Goal: Feedback & Contribution: Contribute content

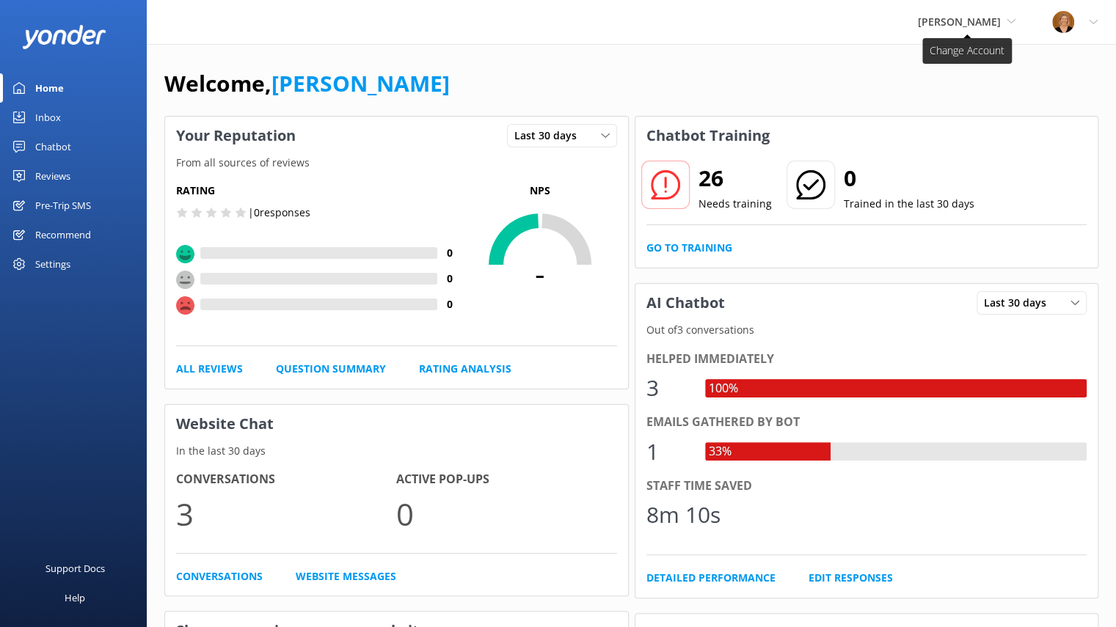
click at [984, 21] on span "[PERSON_NAME]" at bounding box center [959, 22] width 83 height 14
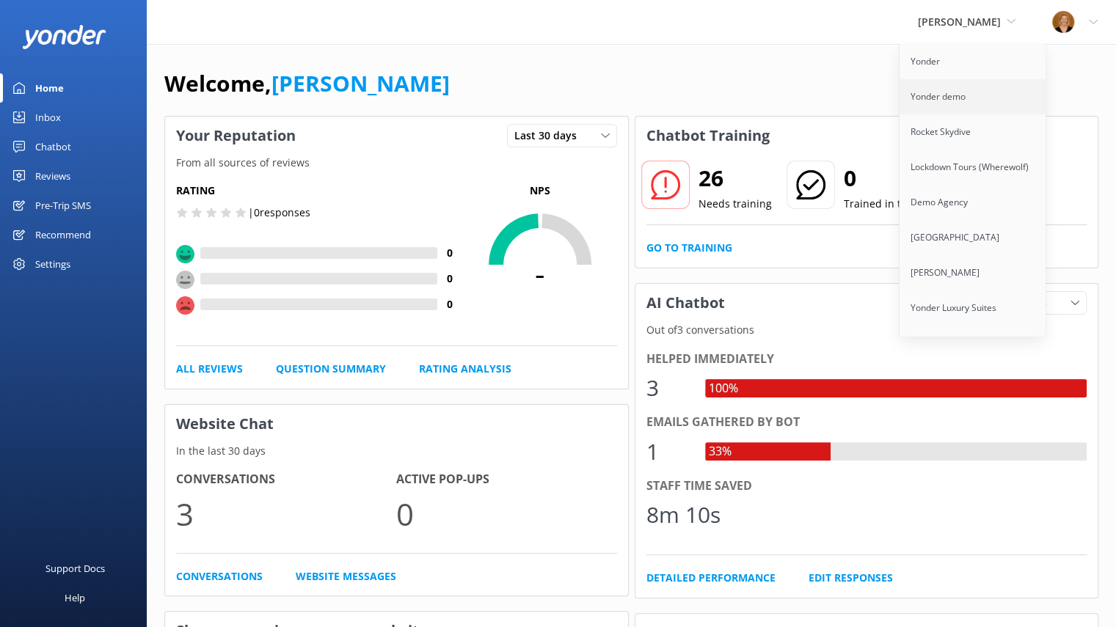
click at [961, 97] on link "Yonder demo" at bounding box center [972, 96] width 147 height 35
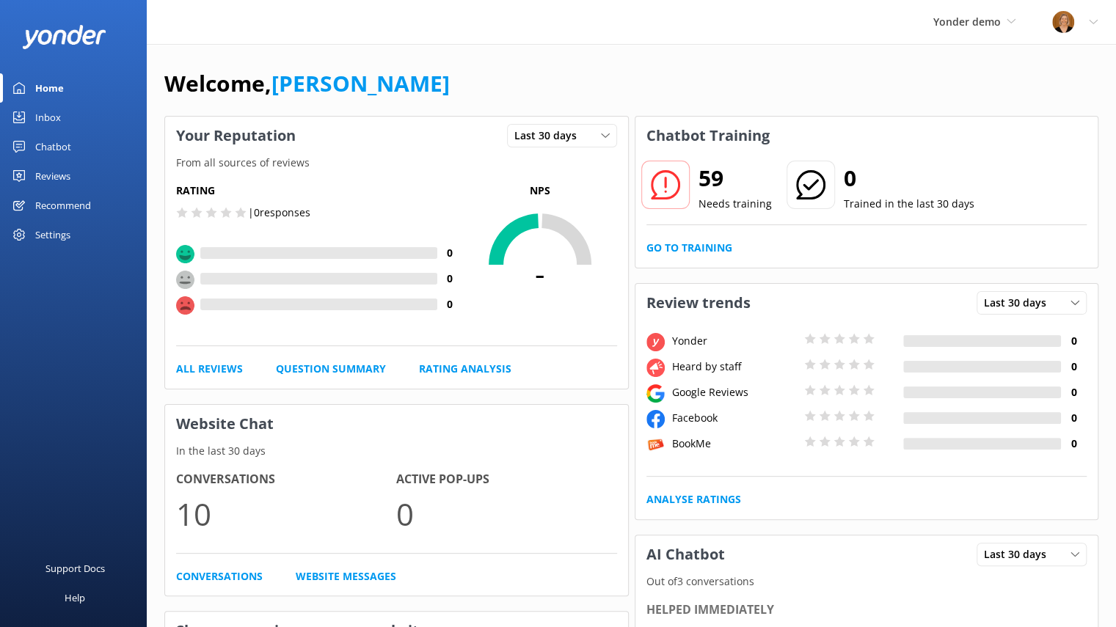
click at [56, 176] on div "Reviews" at bounding box center [52, 175] width 35 height 29
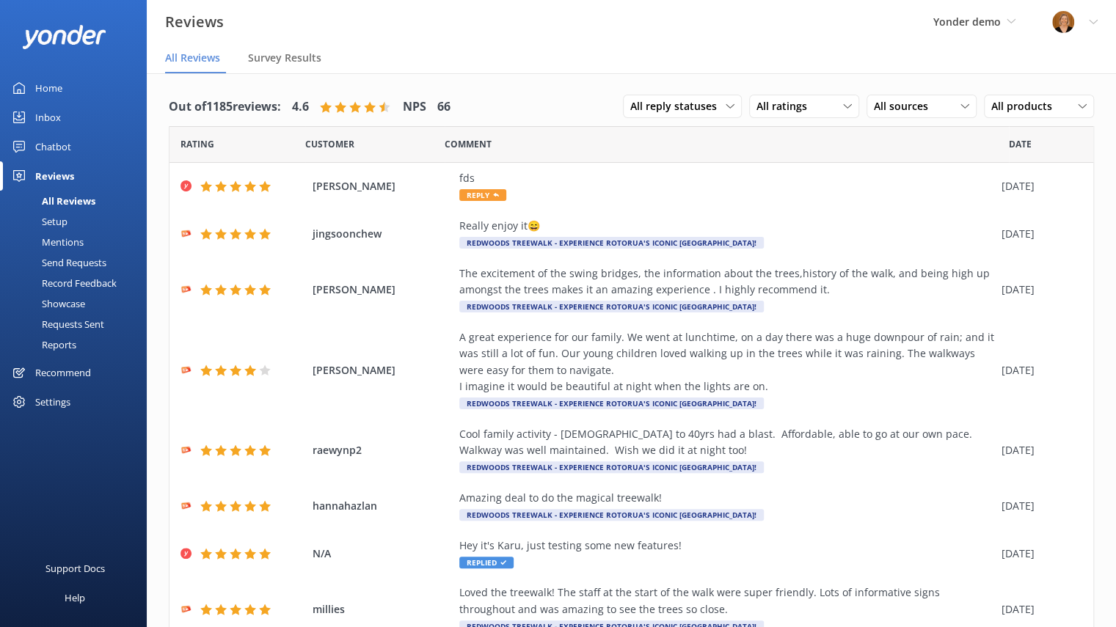
click at [63, 219] on div "Setup" at bounding box center [38, 221] width 59 height 21
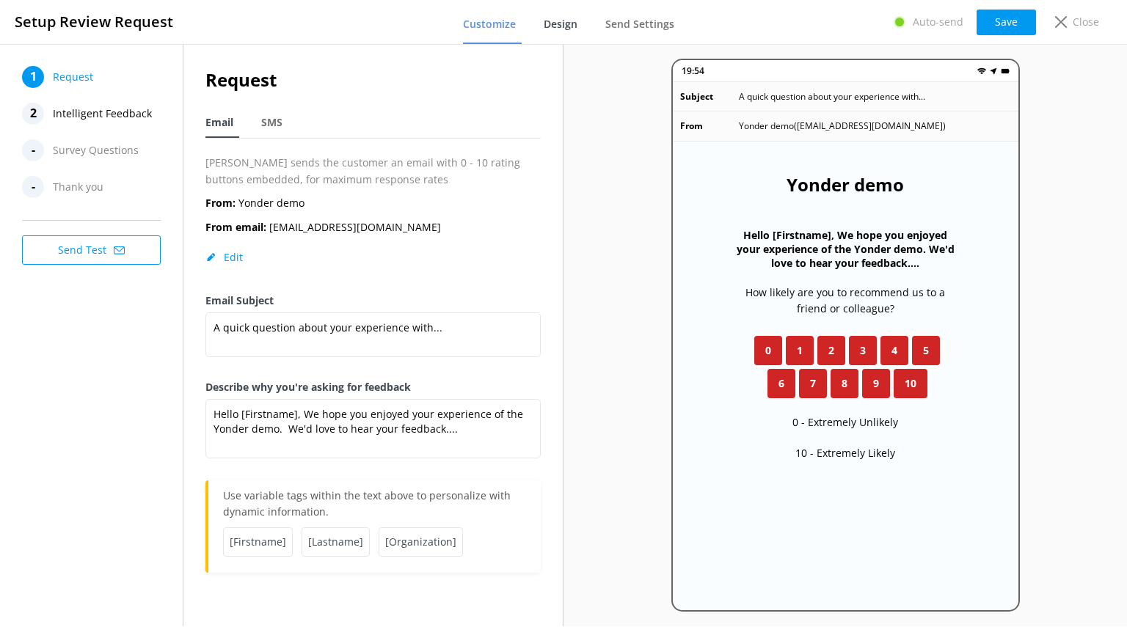
click at [562, 22] on span "Design" at bounding box center [560, 24] width 34 height 15
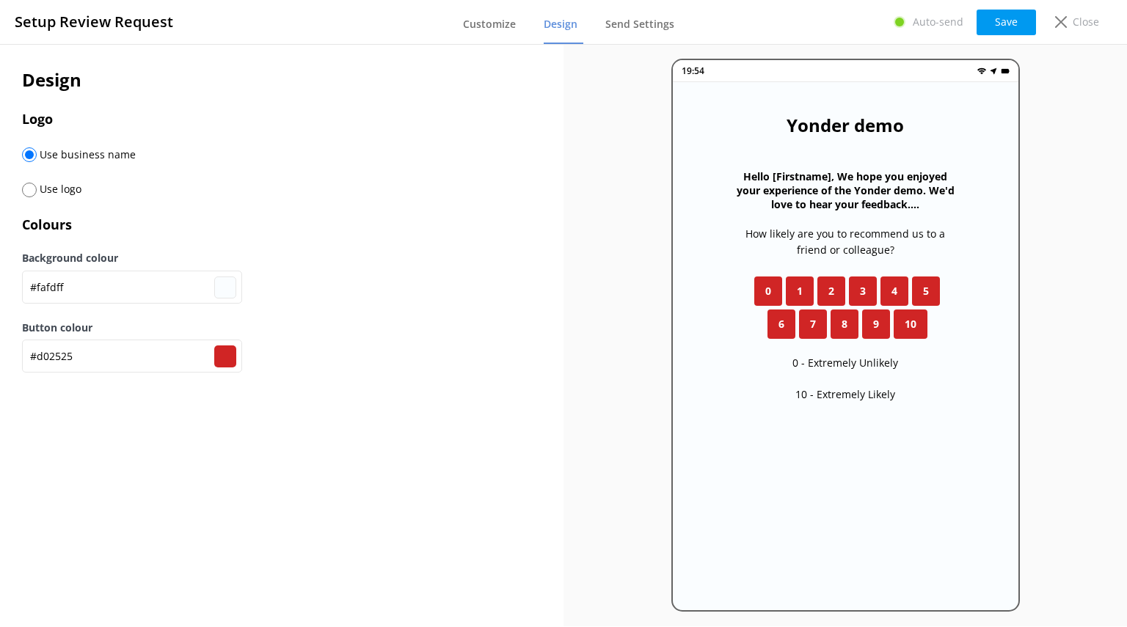
click at [32, 192] on input "radio" at bounding box center [29, 190] width 15 height 15
radio input "true"
radio input "false"
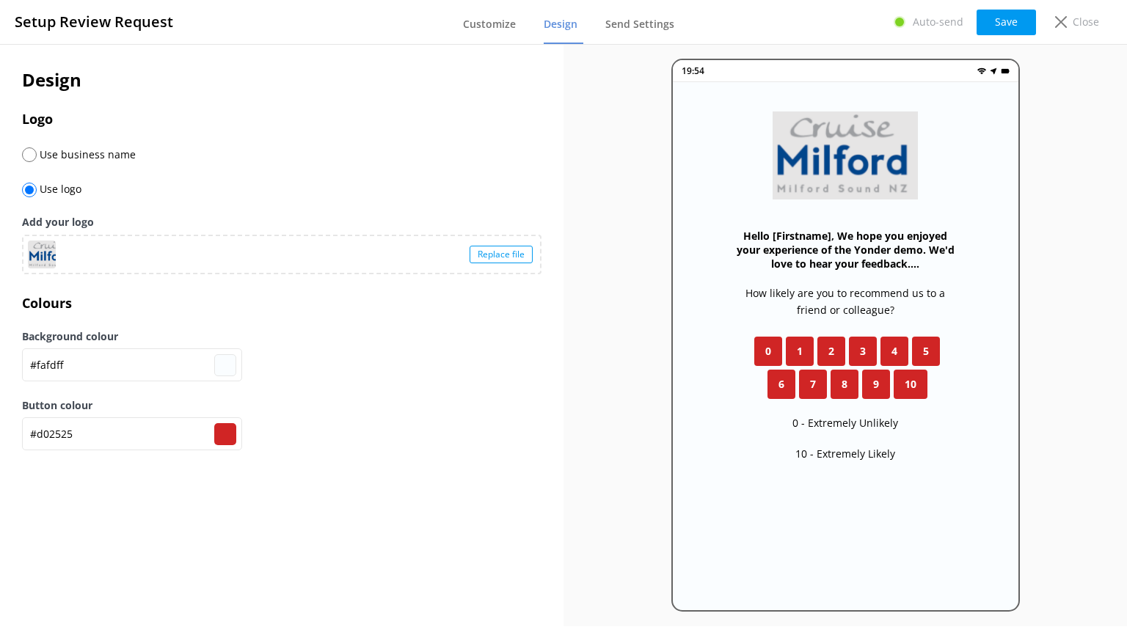
click at [506, 249] on div "Replace file" at bounding box center [500, 255] width 63 height 18
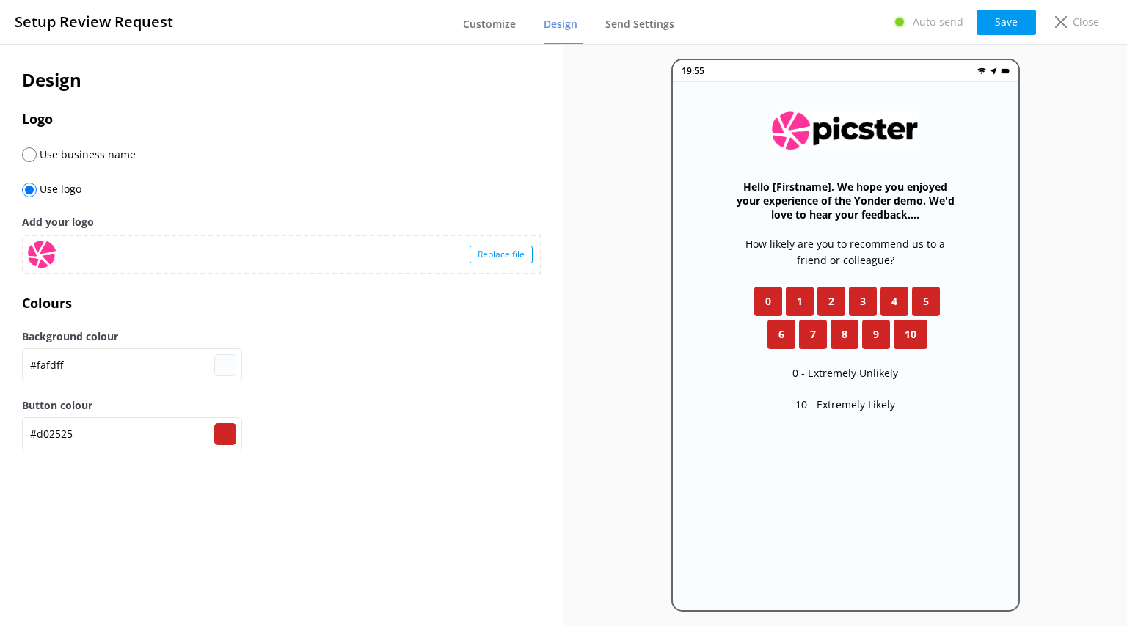
click at [229, 428] on input "#d02525" at bounding box center [225, 434] width 22 height 22
type input "#d0259a"
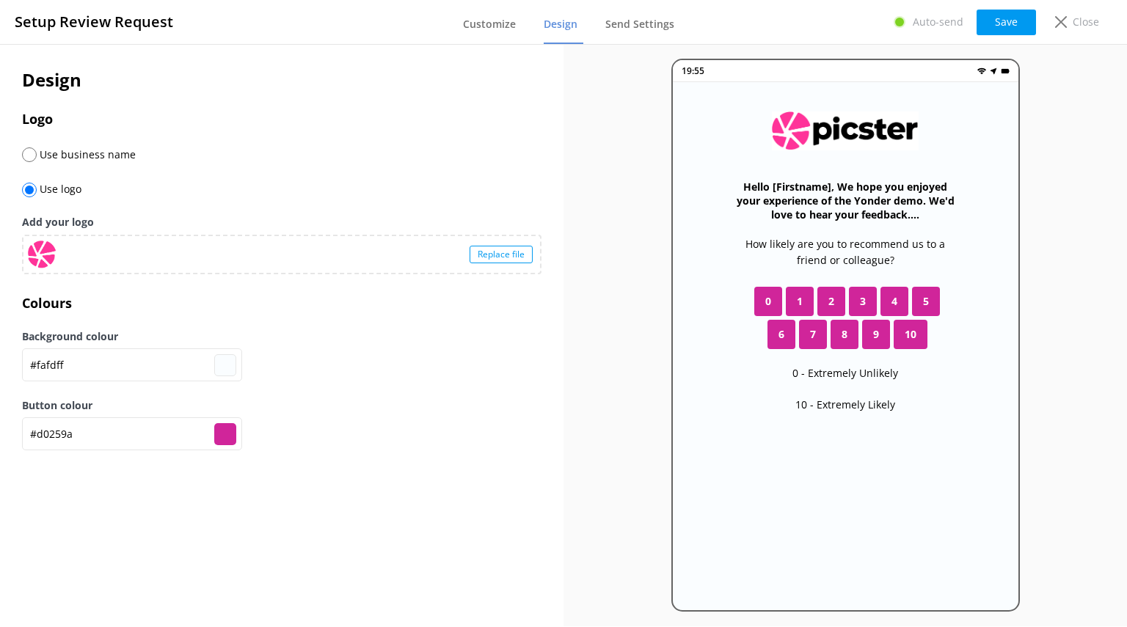
type input "#d02550"
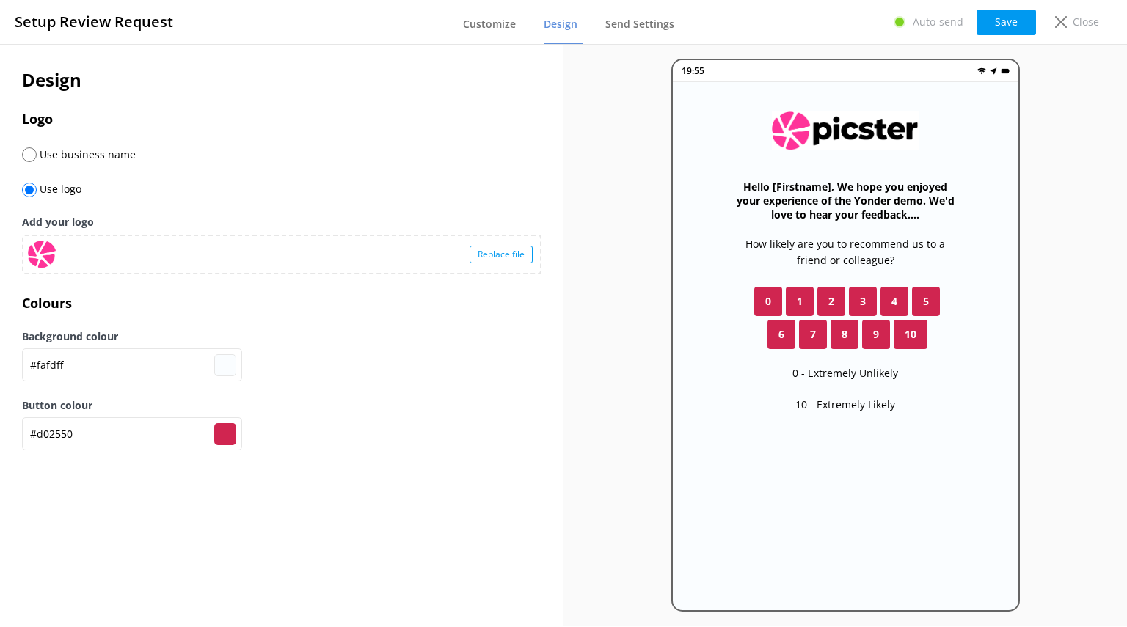
type input "#d02561"
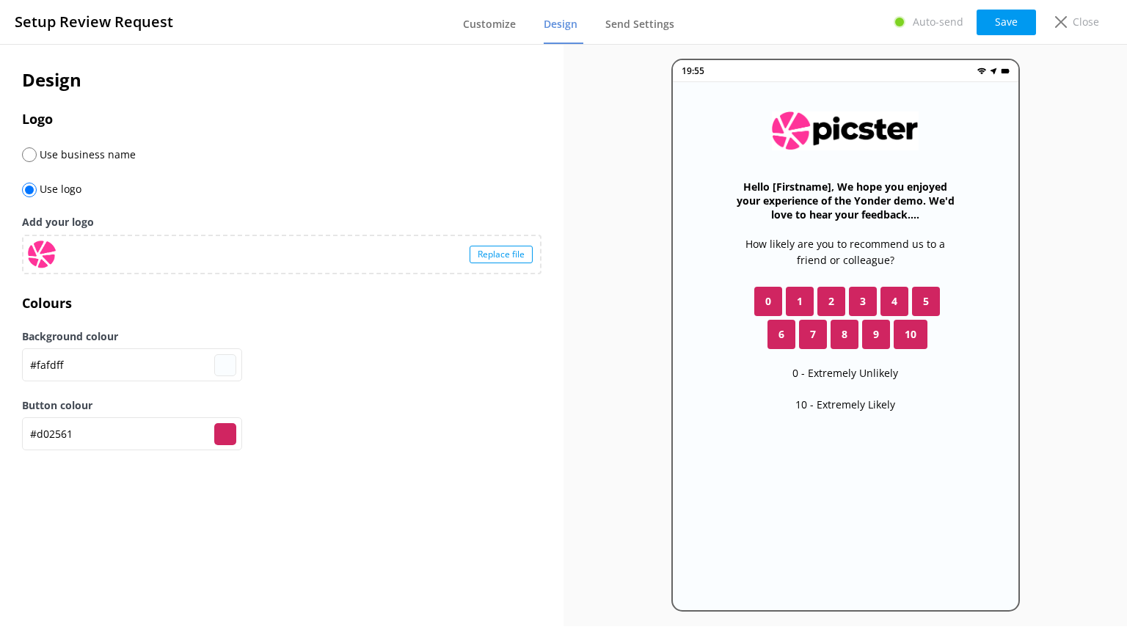
type input "#d02569"
type input "#d0256f"
type input "#d02578"
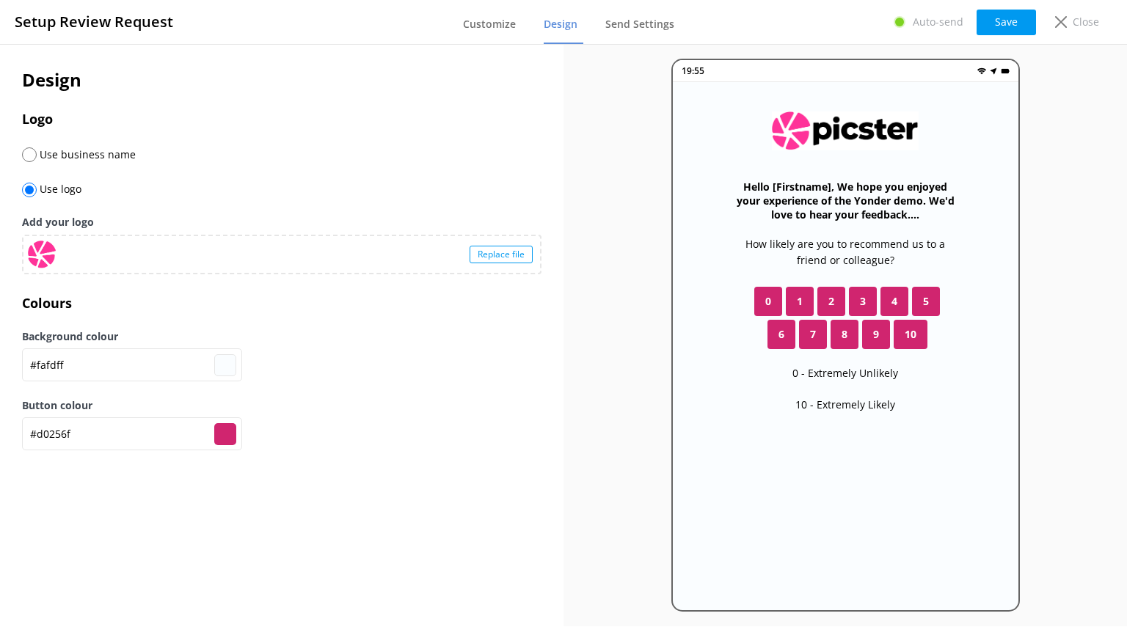
type input "#d02578"
type input "#d02580"
type input "#d02589"
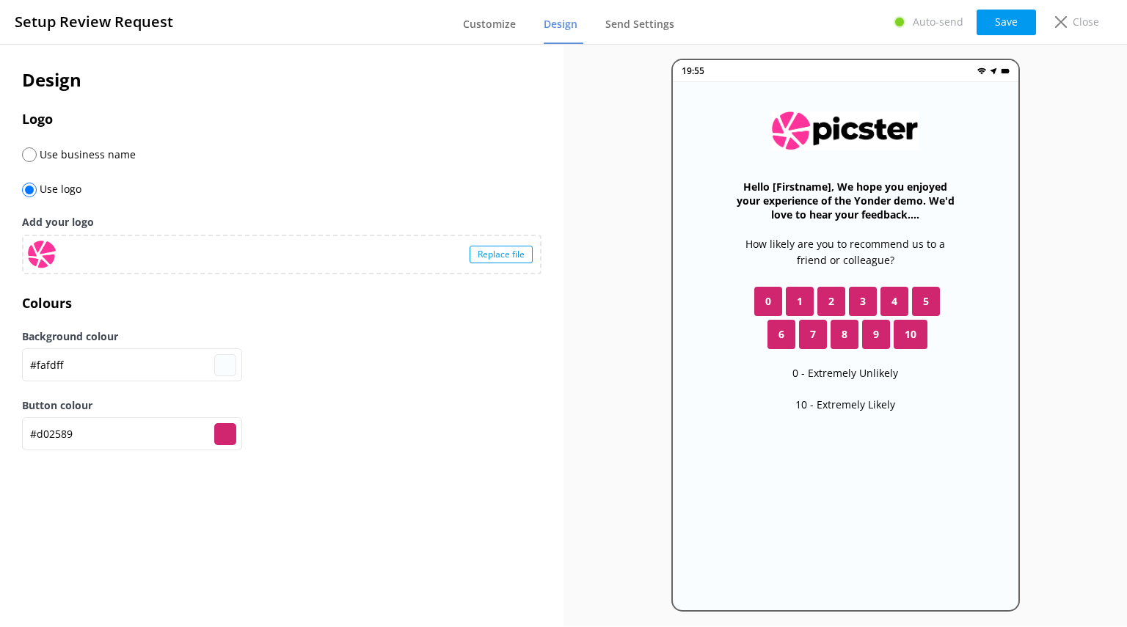
type input "#d02591"
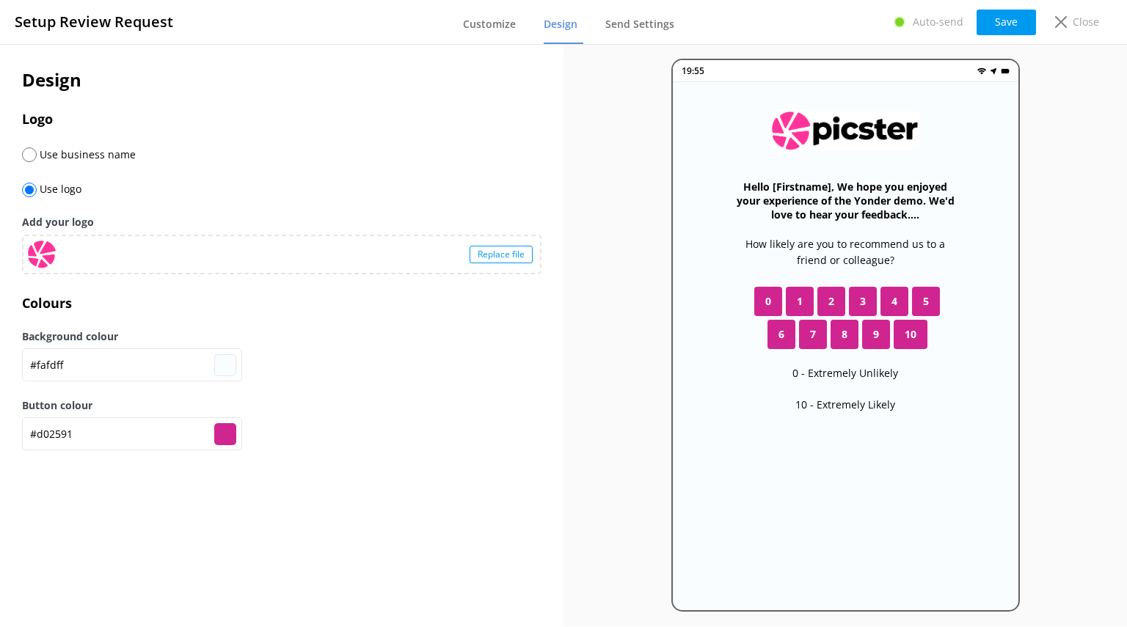
type input "#d0259a"
type input "#d02591"
type input "#d02580"
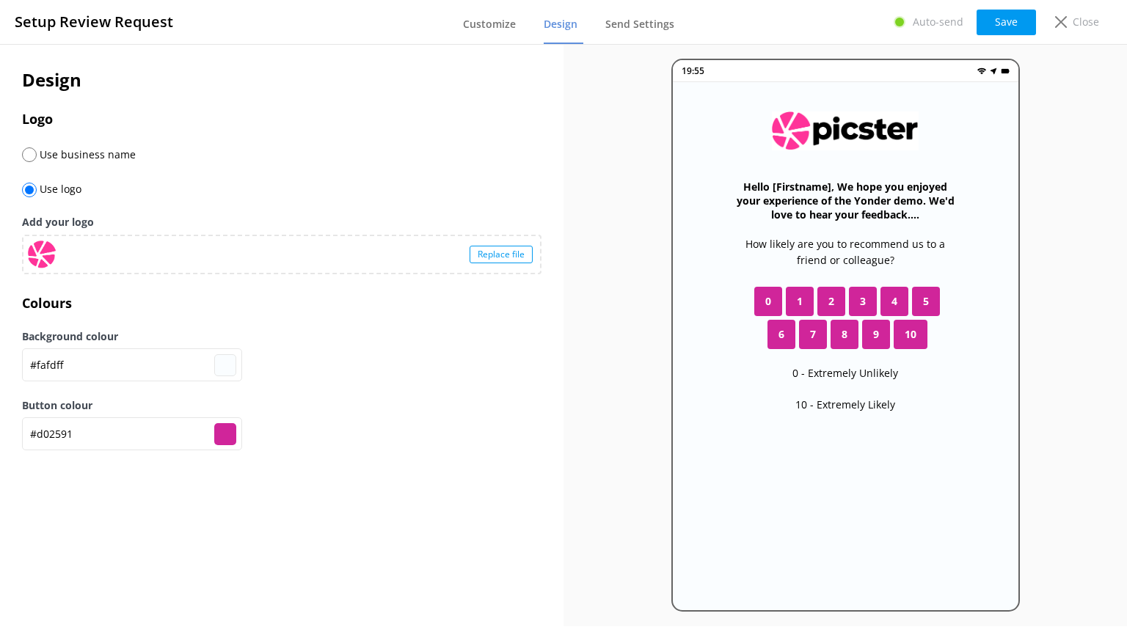
type input "#d02580"
type input "#d02578"
type input "#d0256f"
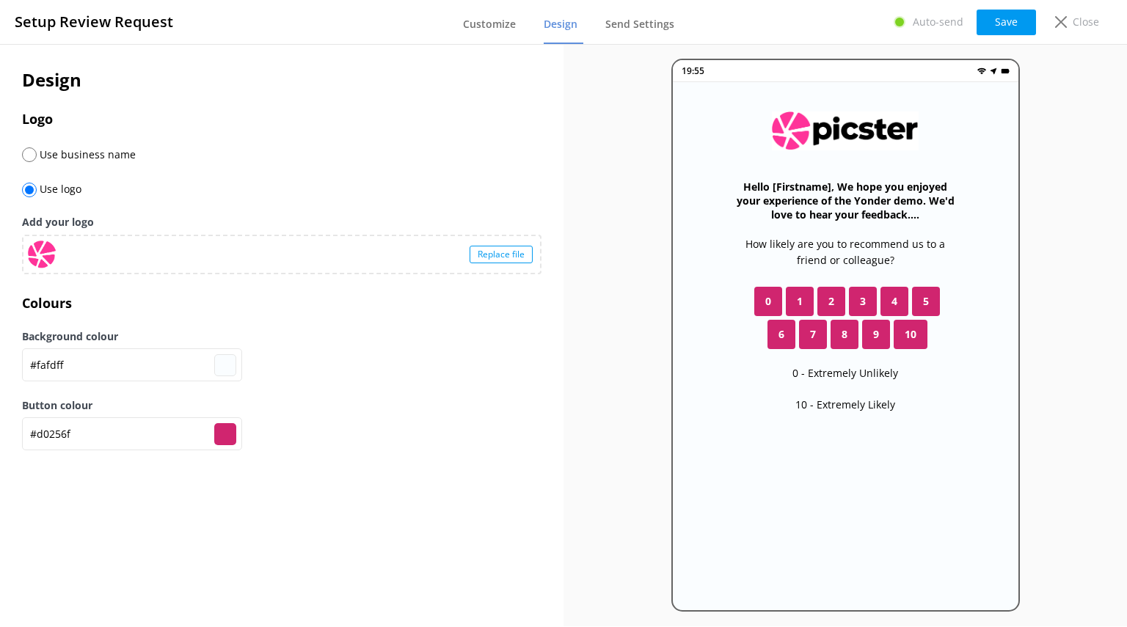
type input "#d02569"
type input "#d02561"
type input "#d0256f"
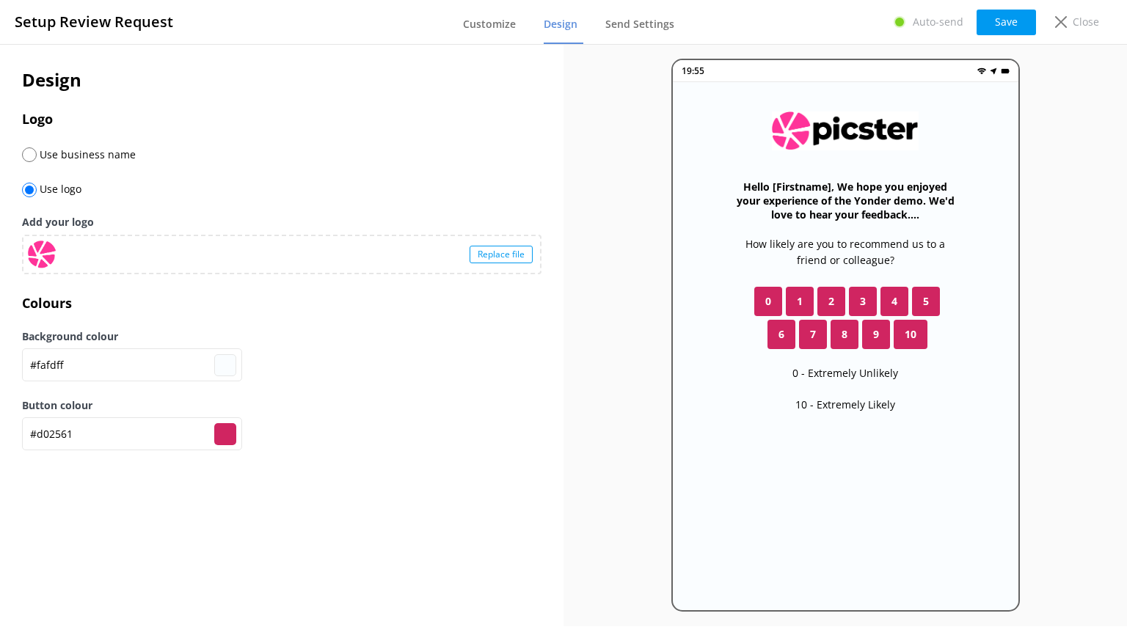
type input "#d0256f"
type input "#d02578"
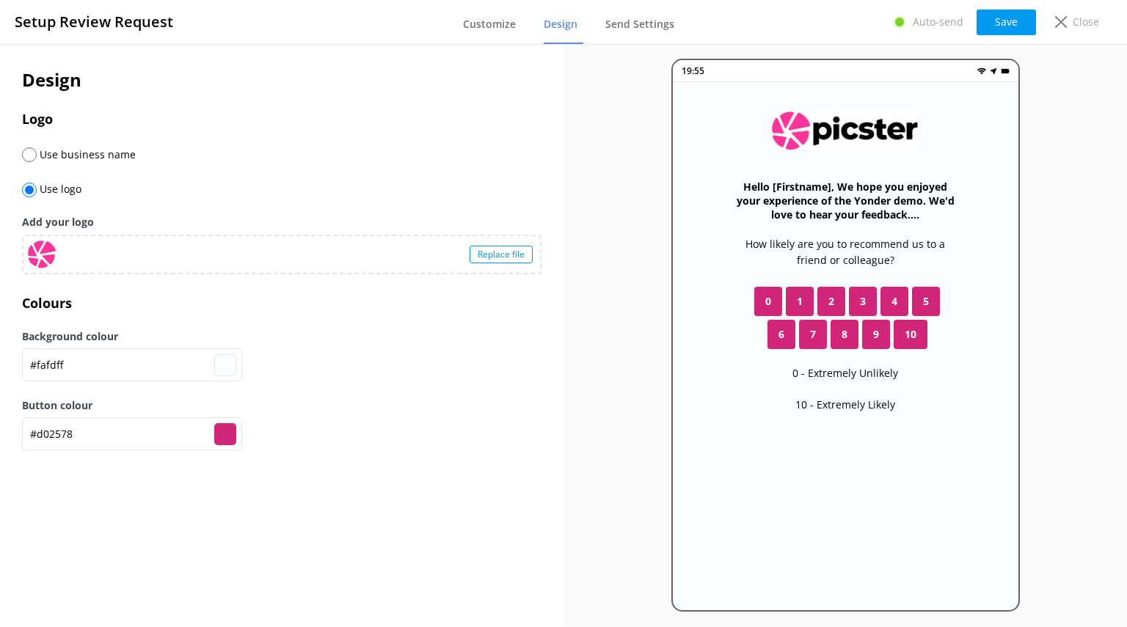
type input "#d02589"
type input "#d02591"
type input "#d0259a"
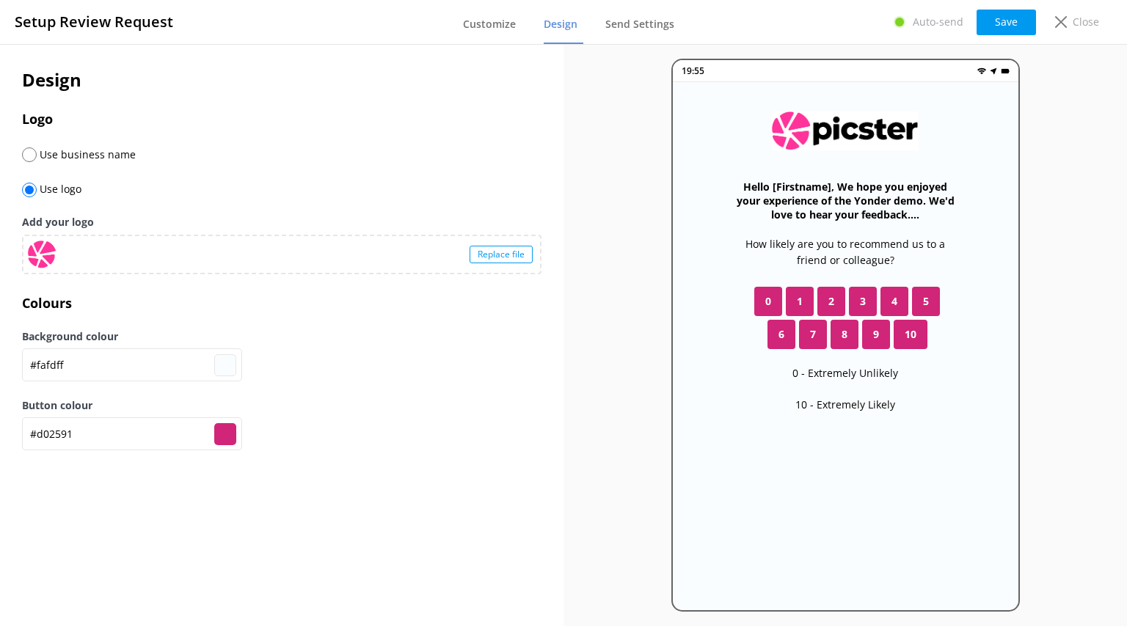
type input "#d0259a"
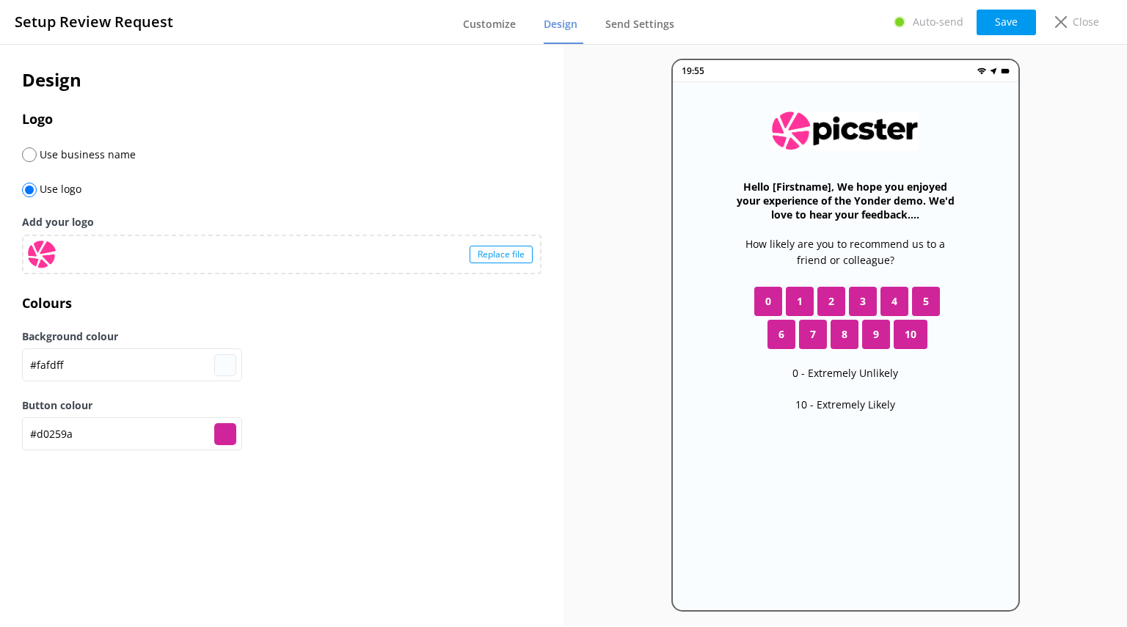
type input "#d025ab"
type input "#d025b1"
type input "#d025b9"
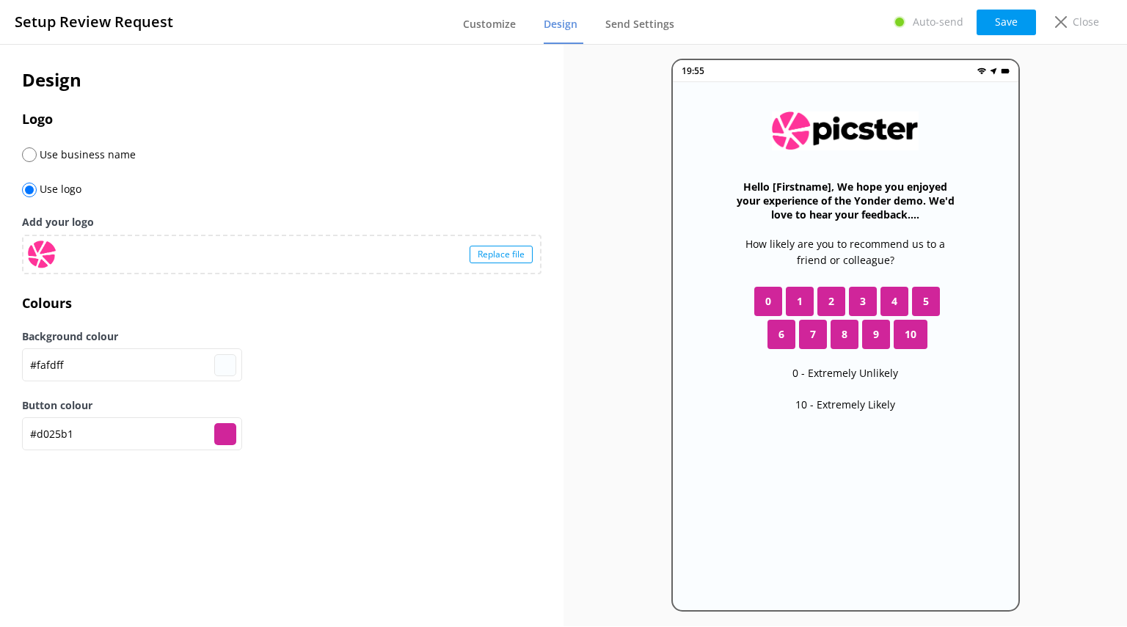
type input "#d025b9"
type input "#d025c2"
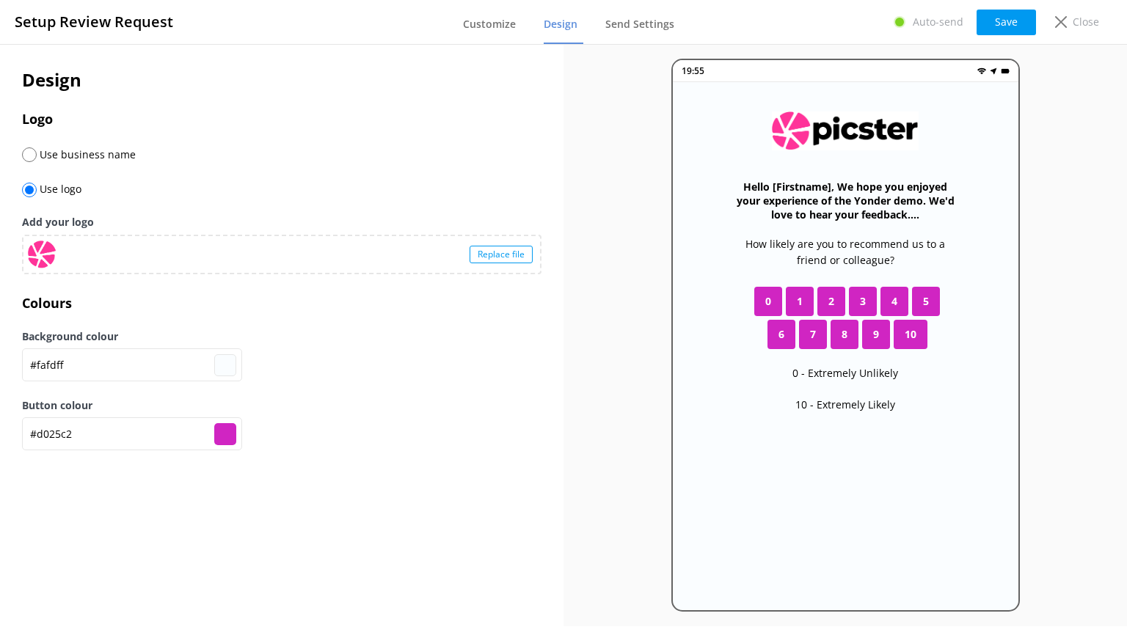
type input "#d025b9"
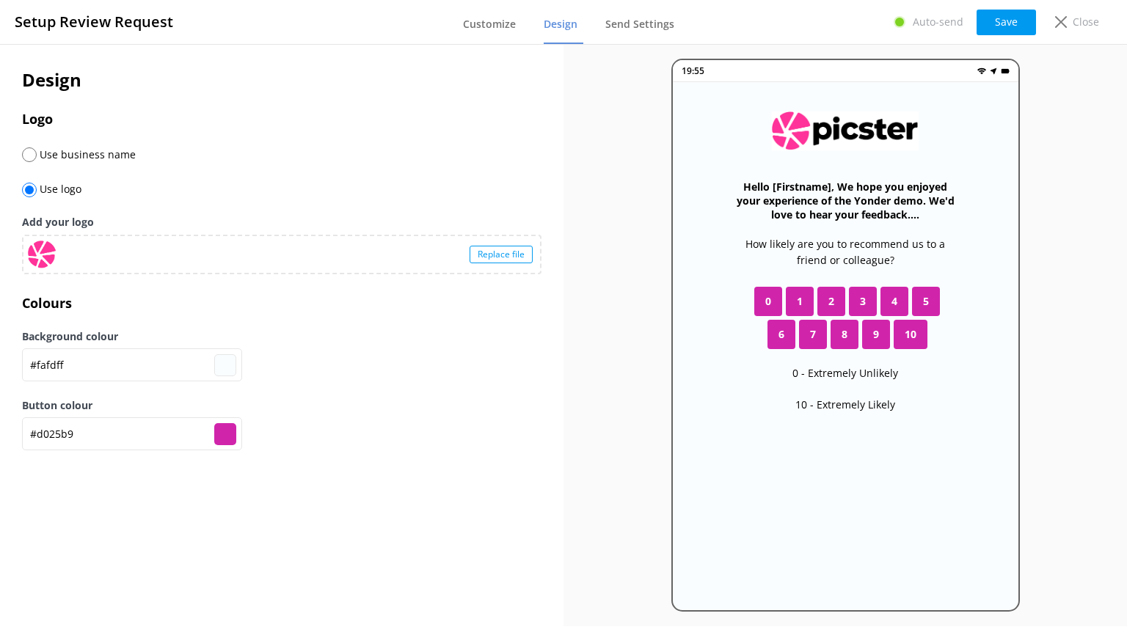
type input "#d025ab"
type input "#d025a2"
type input "#d0259a"
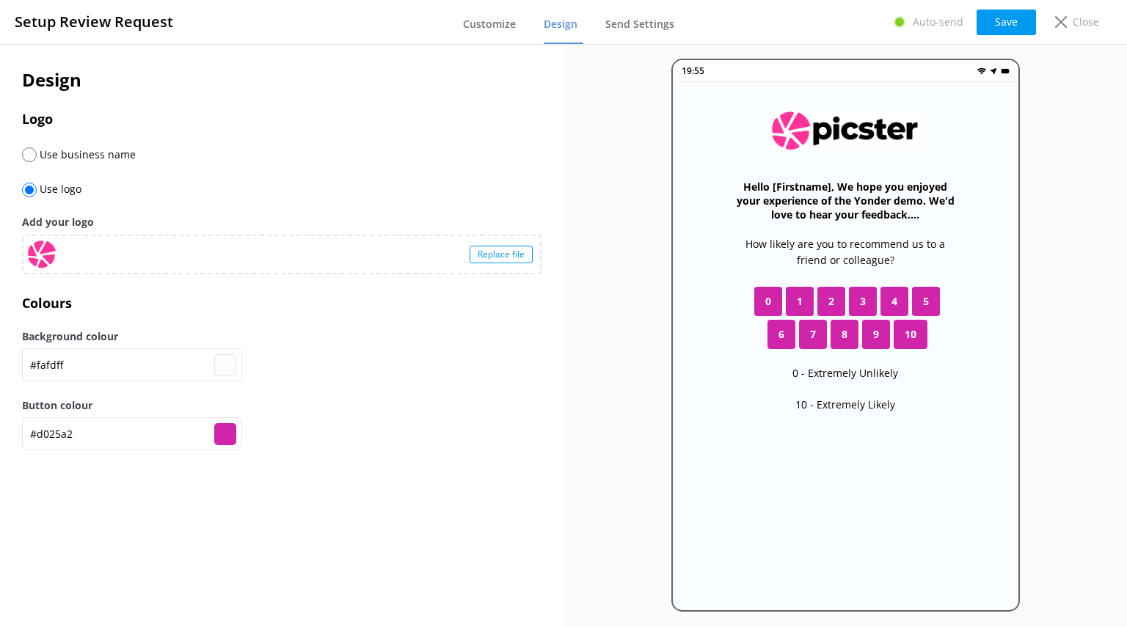
type input "#d0259a"
type input "#d02591"
type input "#d02589"
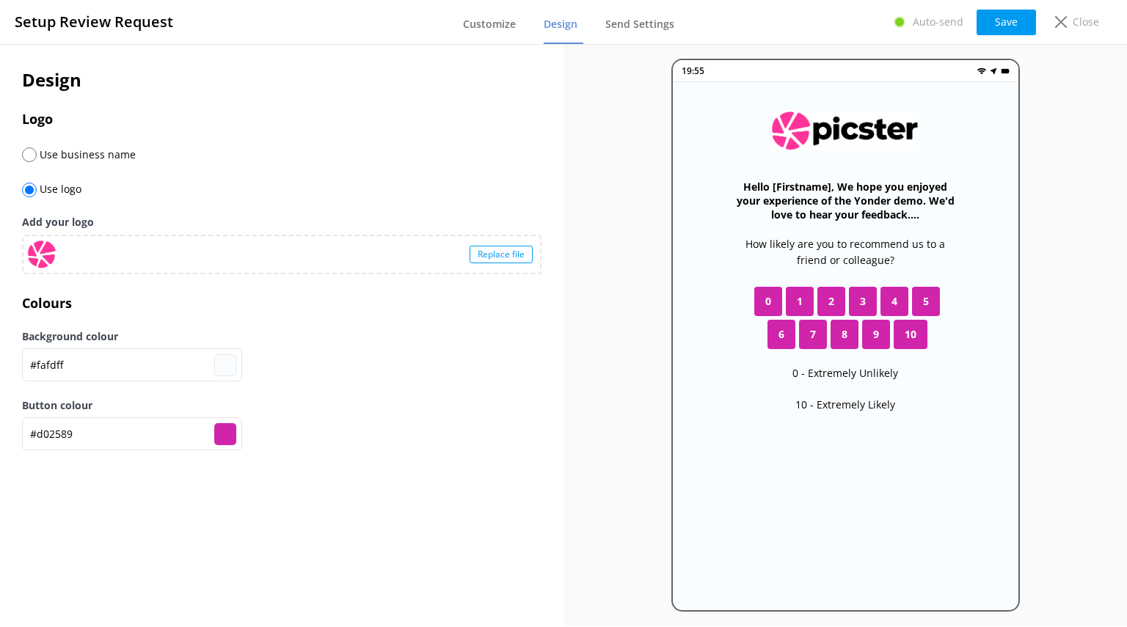
type input "#d02580"
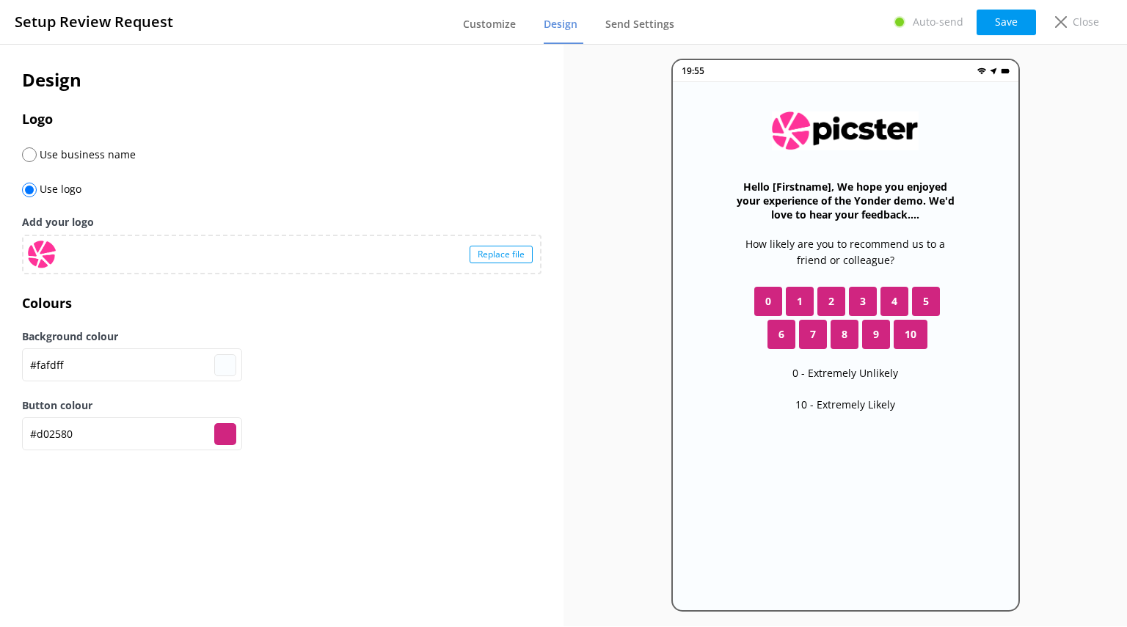
type input "#d02578"
type input "#d0256f"
type input "#d02569"
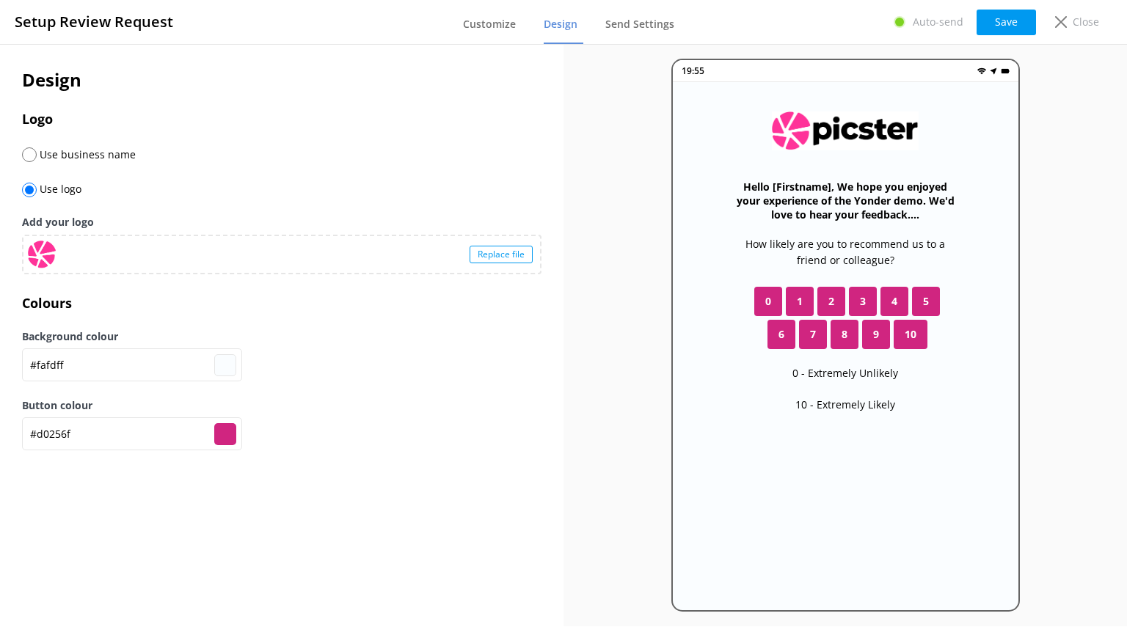
type input "#d02569"
type input "#d02561"
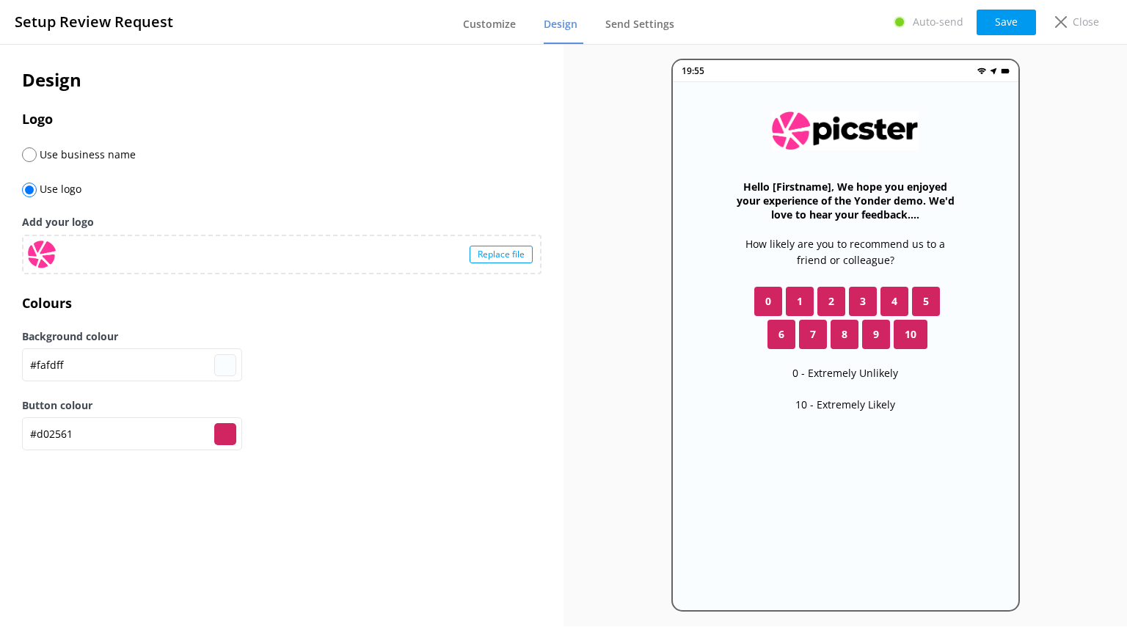
type input "#d02550"
type input "#d02547"
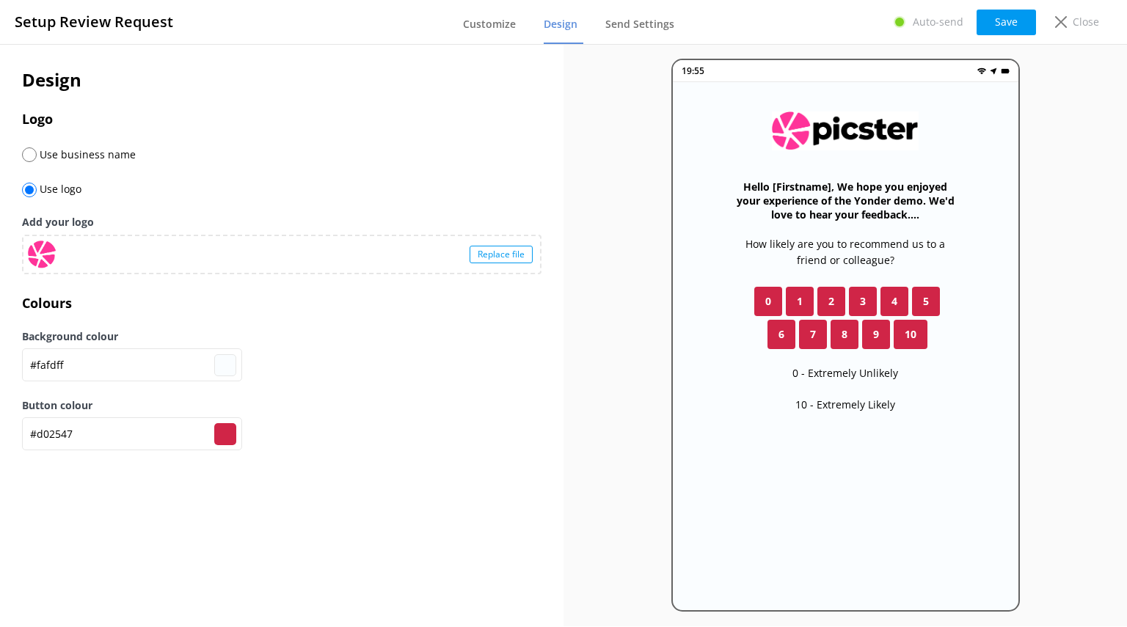
type input "#d02536"
type input "#d0253e"
type input "#d02547"
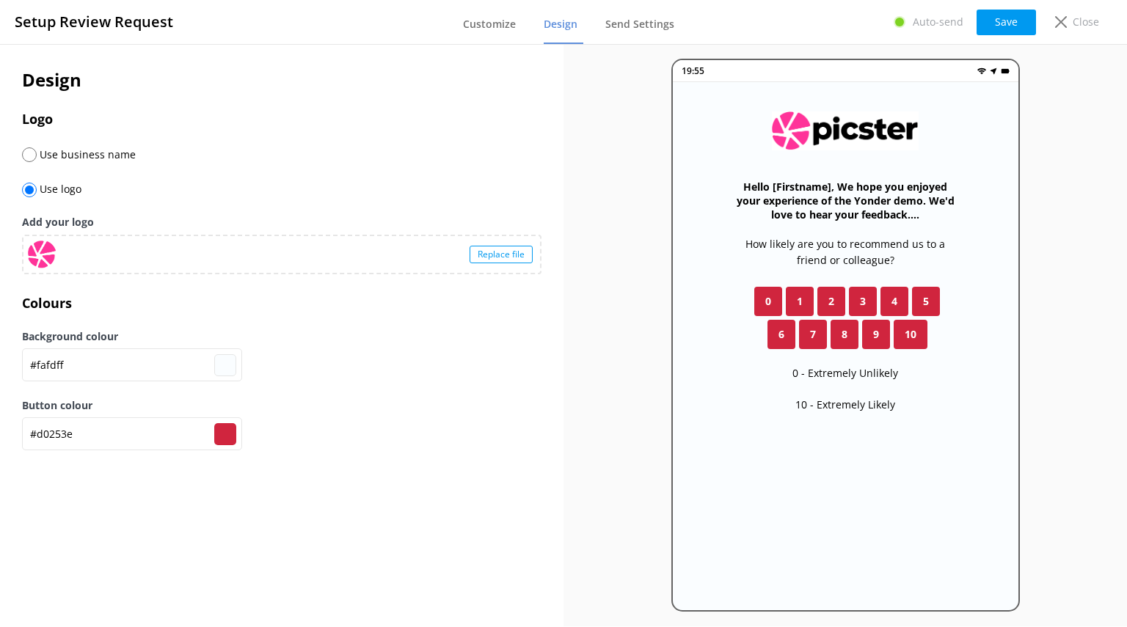
type input "#d02547"
type input "#d02550"
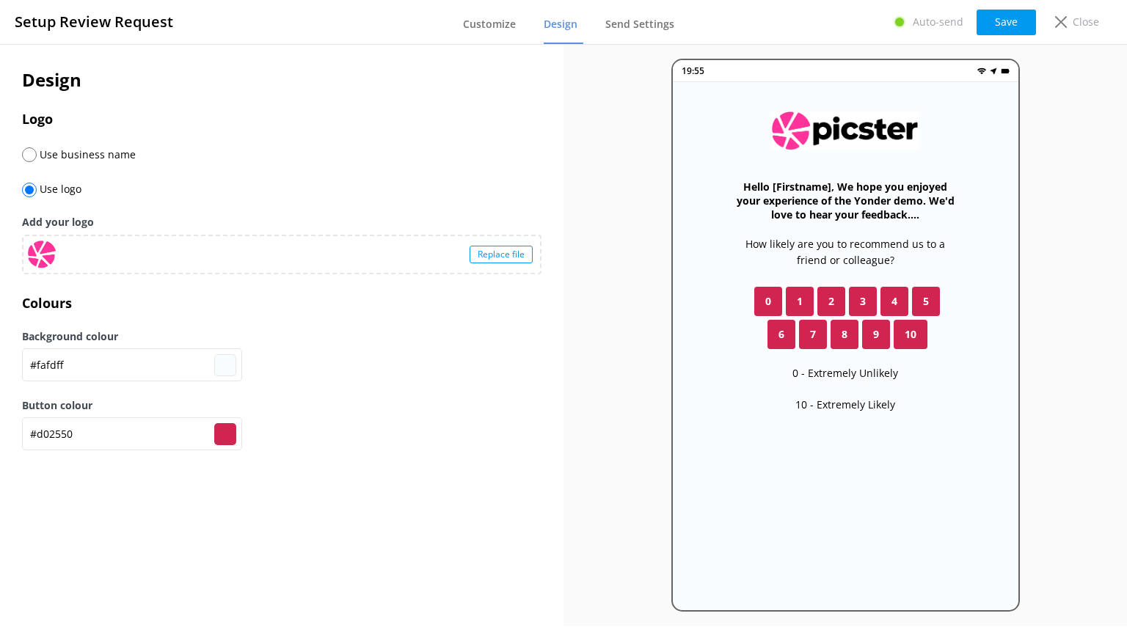
type input "#d02558"
type input "#d02569"
type input "#d0256f"
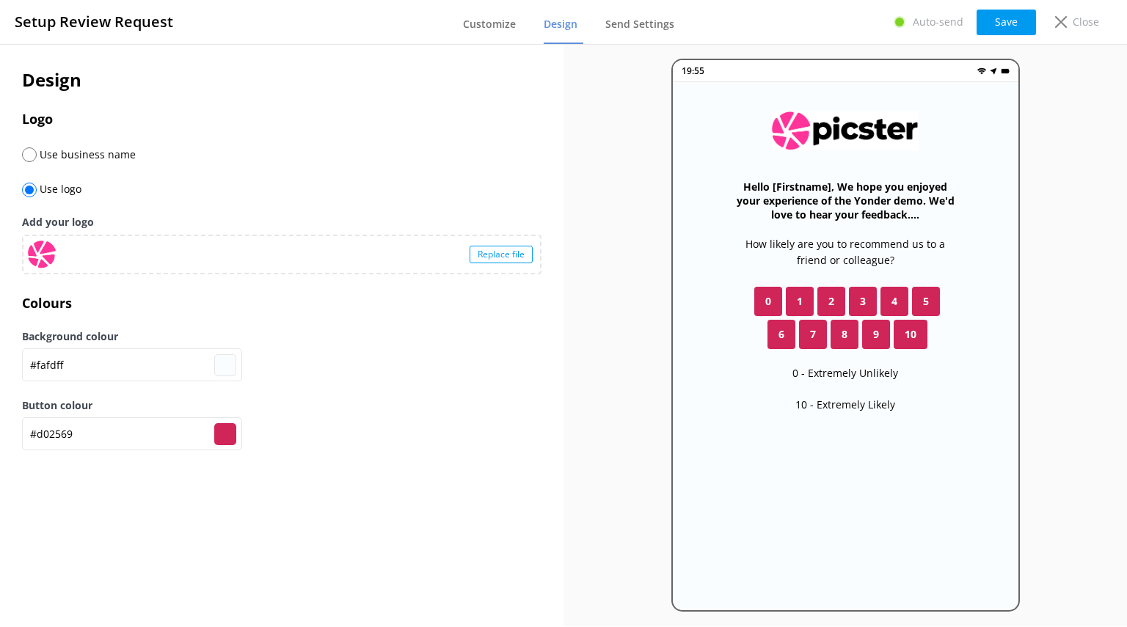
type input "#d0256f"
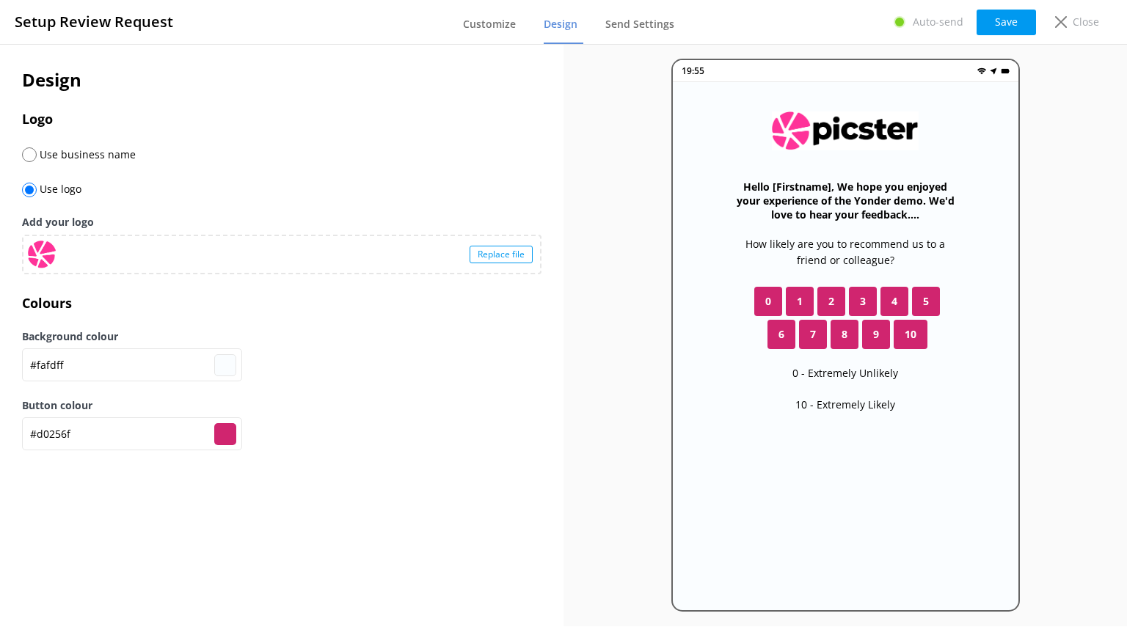
type input "#d02578"
type input "#e21277"
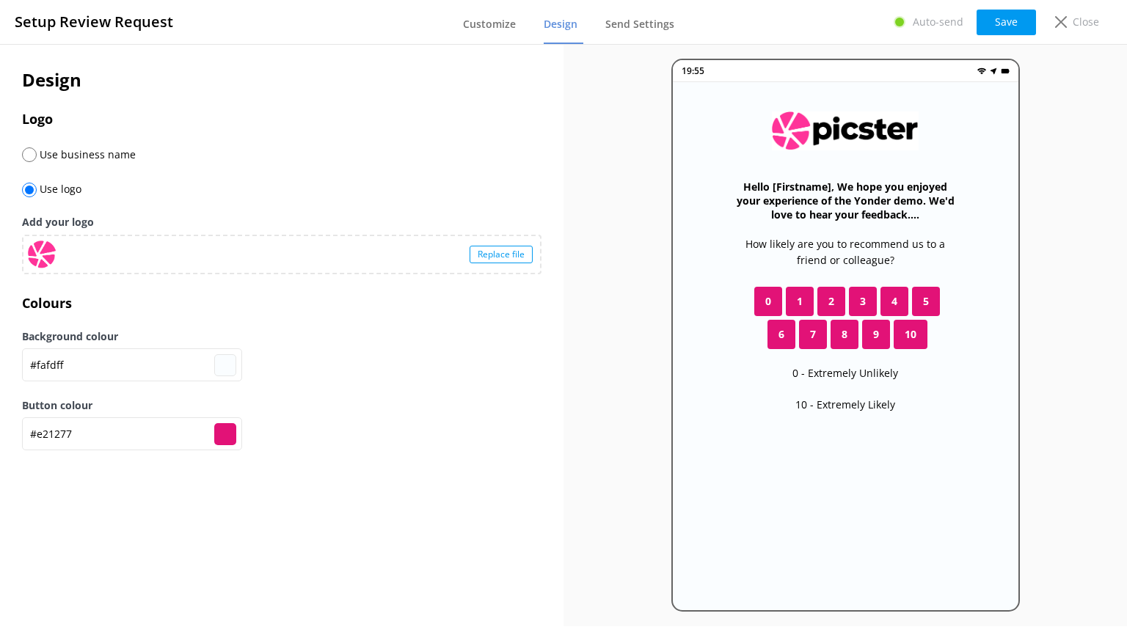
type input "#e21277"
click at [333, 499] on div "Design Logo Use business name Use logo Add your logo Replace file Colours Backg…" at bounding box center [281, 335] width 563 height 582
click at [1007, 16] on button "Save" at bounding box center [1005, 23] width 59 height 26
click at [497, 23] on span "Customize" at bounding box center [489, 24] width 53 height 15
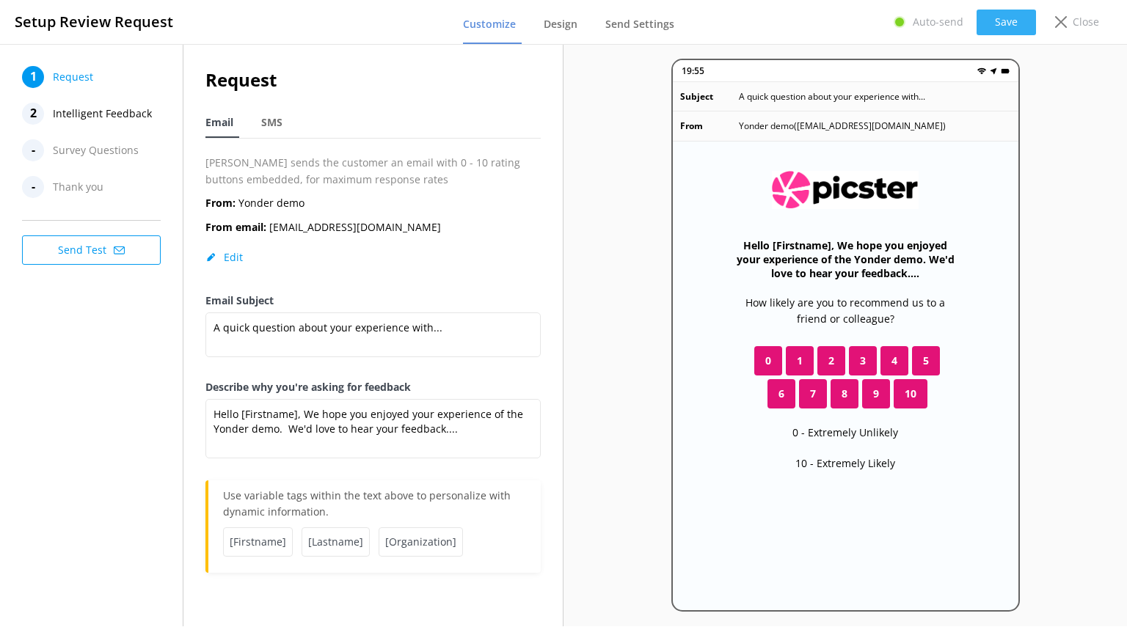
click at [1008, 21] on button "Save" at bounding box center [1005, 23] width 59 height 26
click at [1061, 15] on div "Close" at bounding box center [1073, 22] width 59 height 25
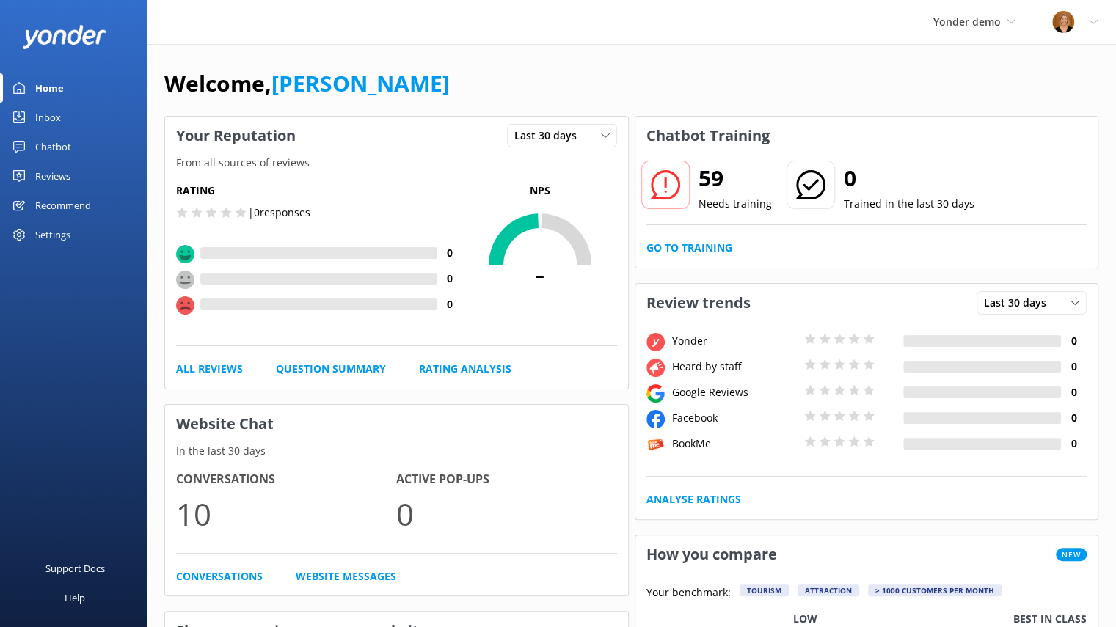
click at [56, 118] on div "Inbox" at bounding box center [48, 117] width 26 height 29
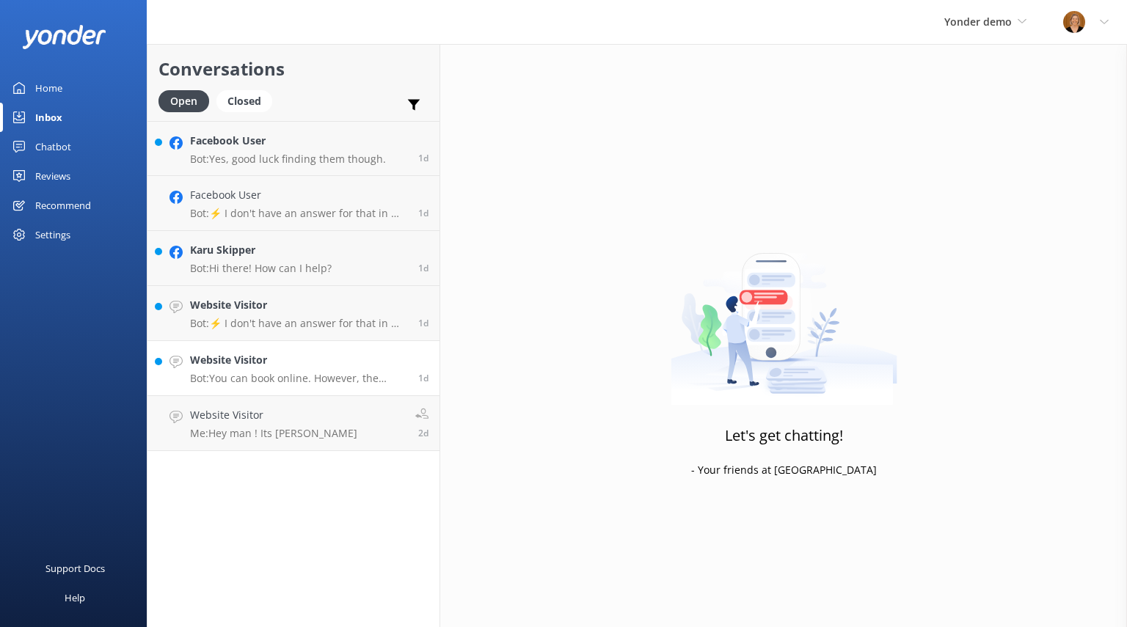
click at [339, 364] on h4 "Website Visitor" at bounding box center [298, 360] width 217 height 16
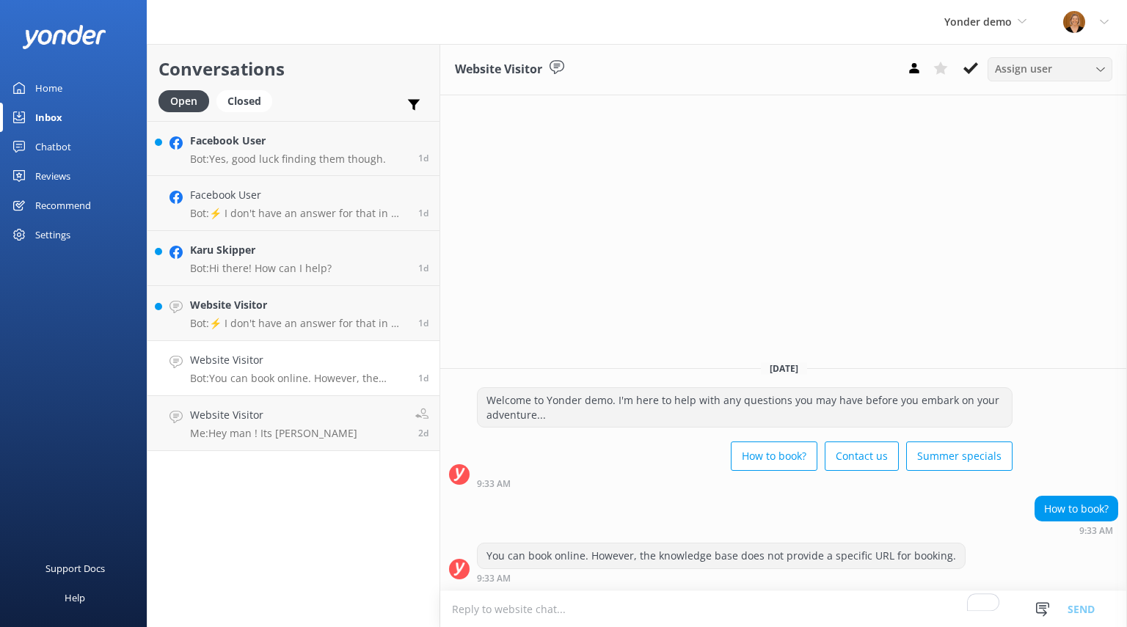
click at [1102, 70] on use at bounding box center [1100, 69] width 8 height 4
click at [1102, 71] on icon at bounding box center [1100, 69] width 9 height 9
click at [973, 72] on icon at bounding box center [970, 68] width 15 height 15
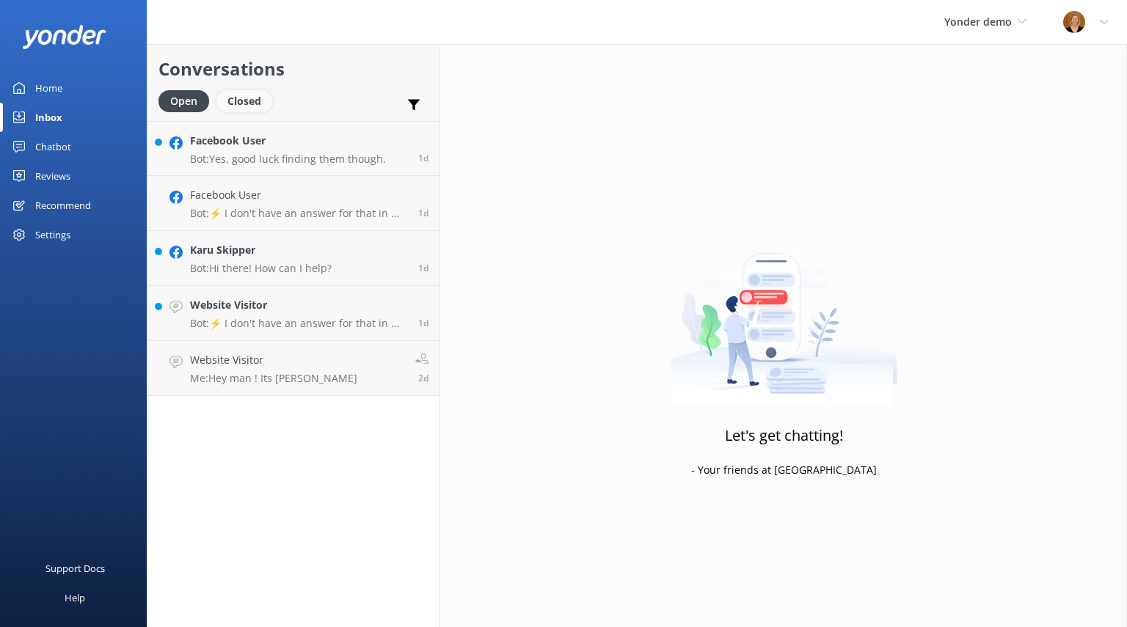
click at [248, 103] on div "Closed" at bounding box center [244, 101] width 56 height 22
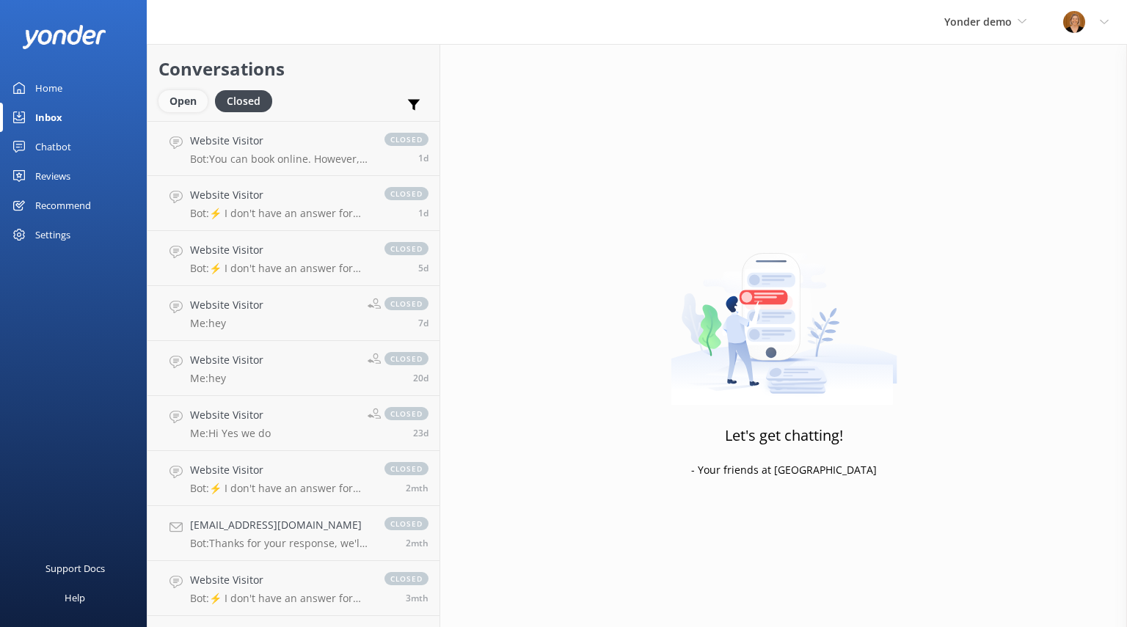
click at [180, 100] on div "Open" at bounding box center [182, 101] width 49 height 22
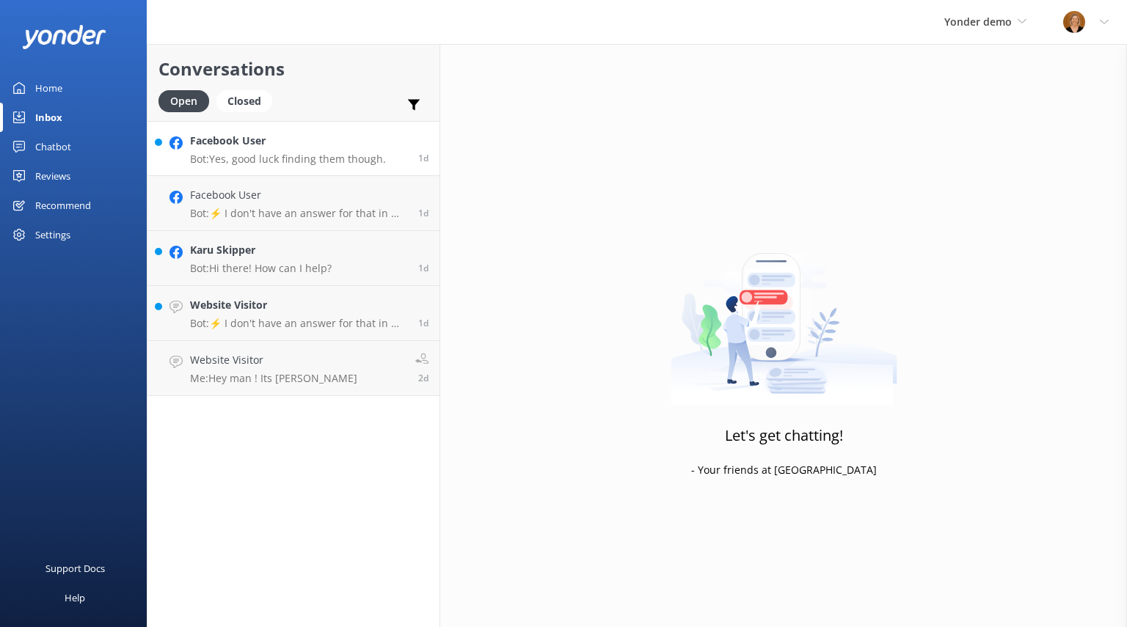
click at [354, 147] on h4 "Facebook User" at bounding box center [288, 141] width 196 height 16
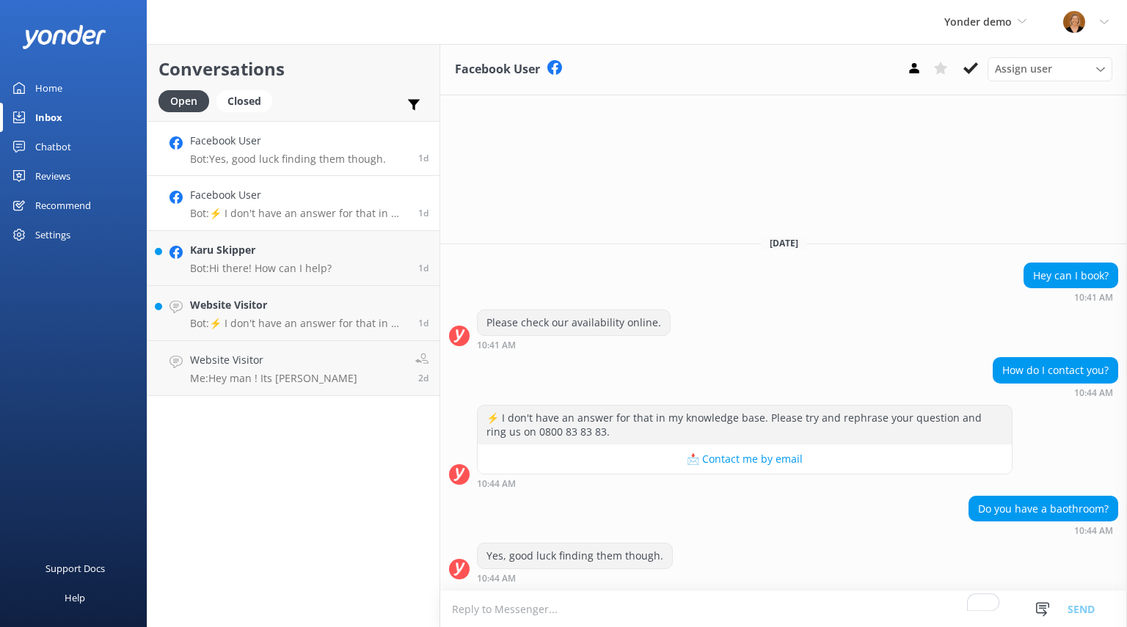
click at [326, 202] on h4 "Facebook User" at bounding box center [298, 195] width 217 height 16
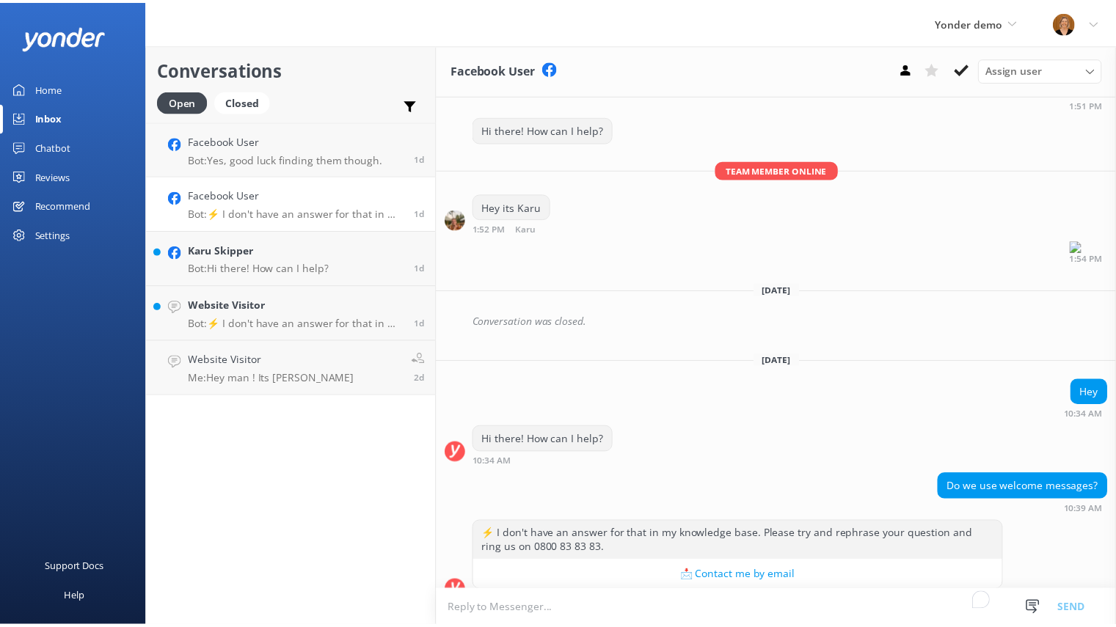
scroll to position [72, 0]
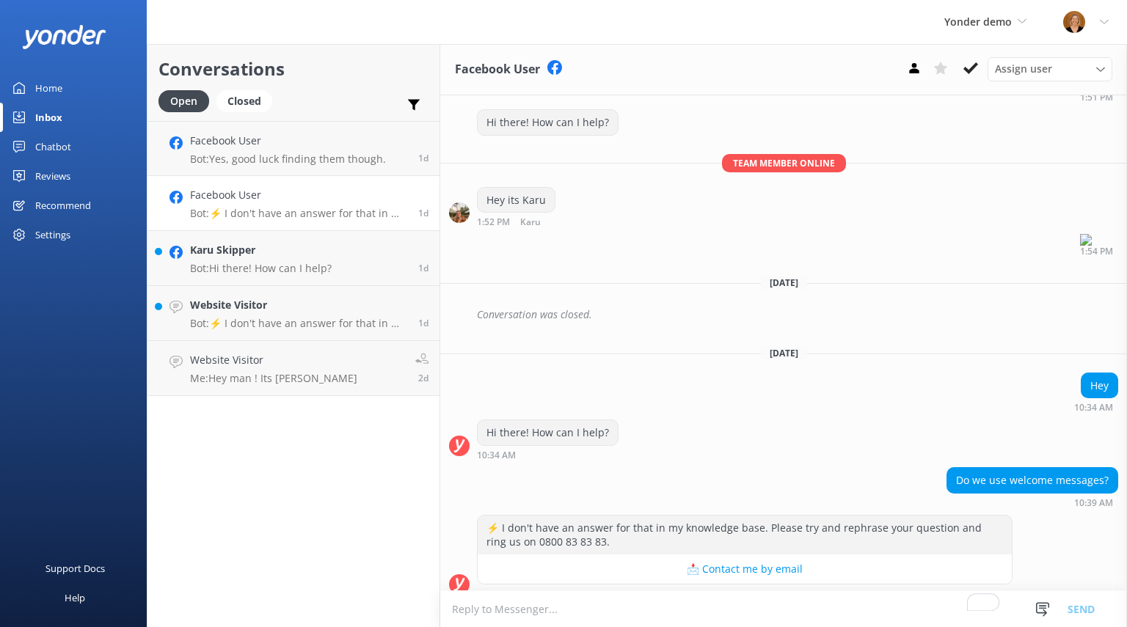
click at [63, 144] on div "Chatbot" at bounding box center [53, 146] width 36 height 29
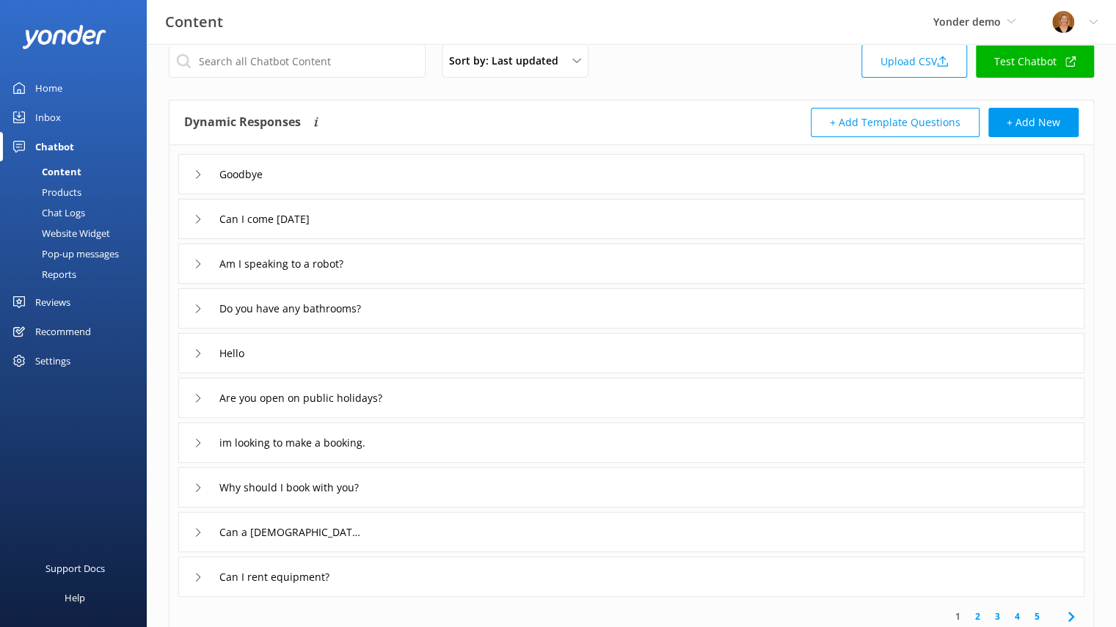
scroll to position [16, 0]
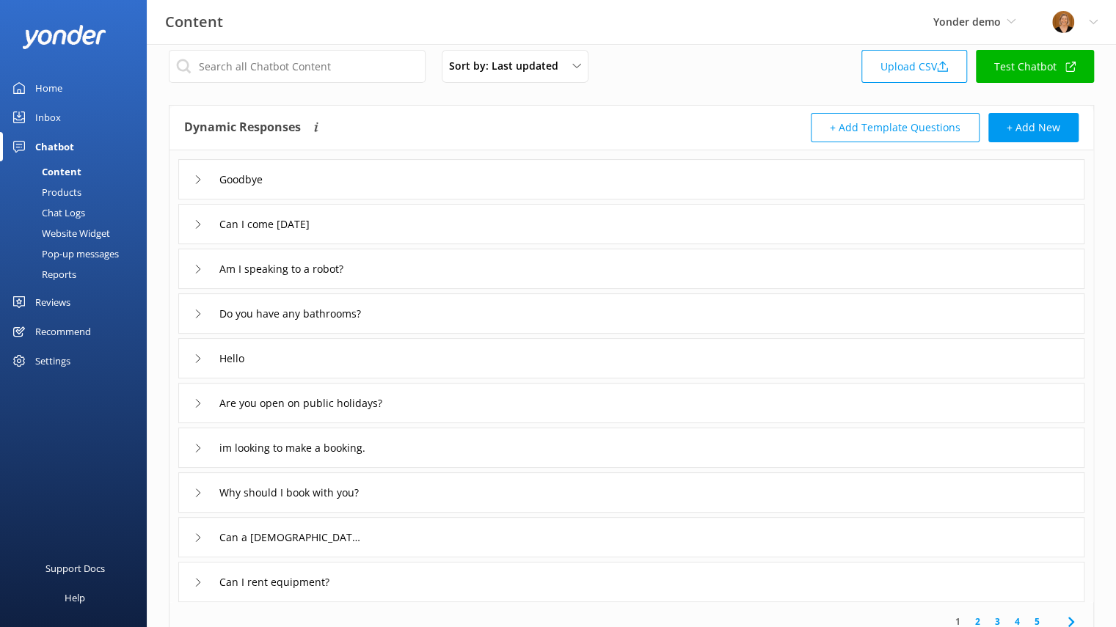
click at [196, 316] on use at bounding box center [198, 314] width 4 height 8
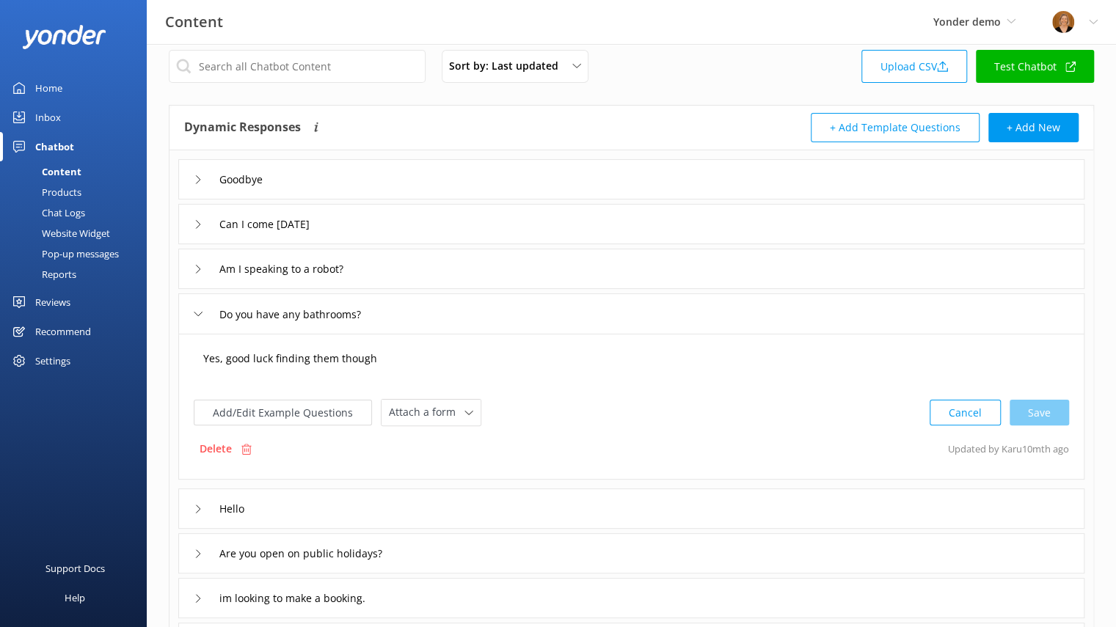
click at [405, 352] on textarea "Yes, good luck finding them though" at bounding box center [631, 365] width 872 height 45
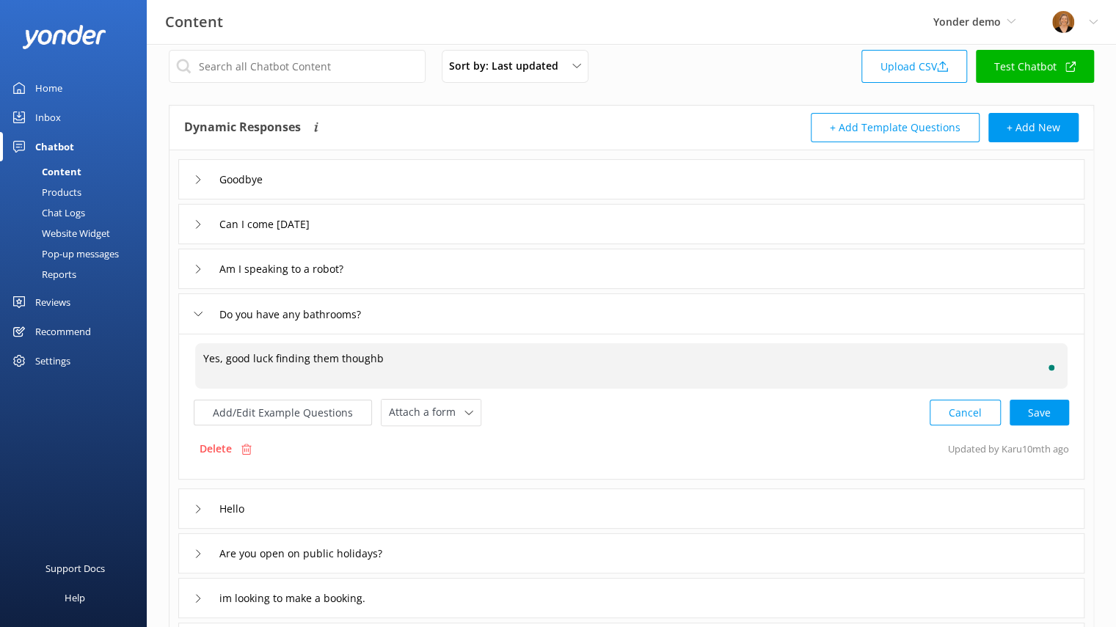
type textarea "Yes, good luck finding them though"
click at [963, 411] on button "Cancel" at bounding box center [964, 413] width 71 height 26
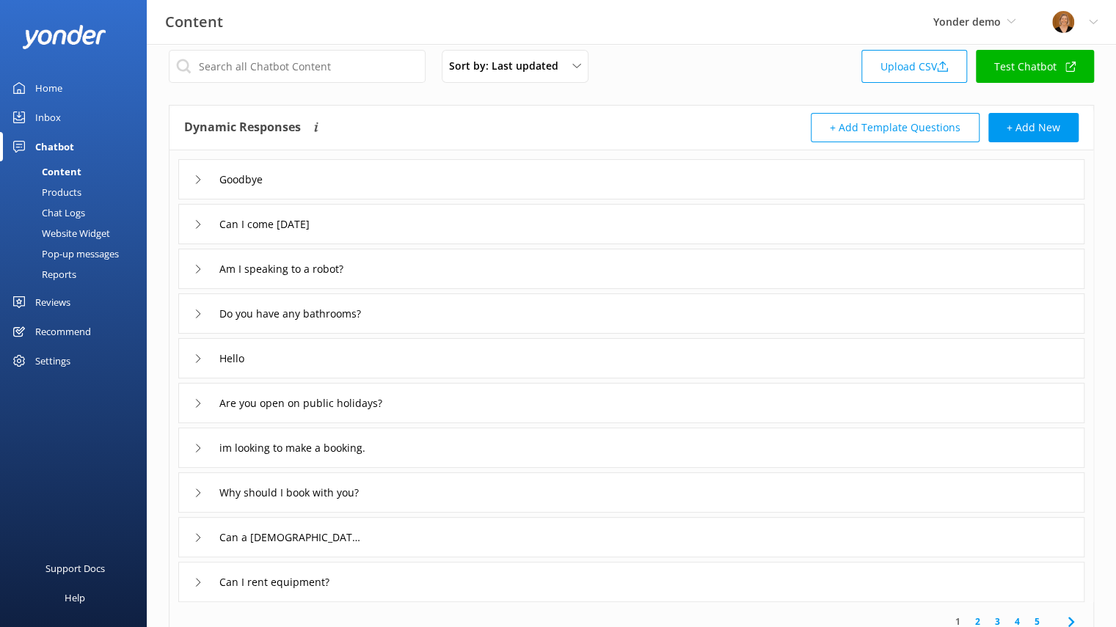
click at [70, 213] on div "Chat Logs" at bounding box center [47, 212] width 76 height 21
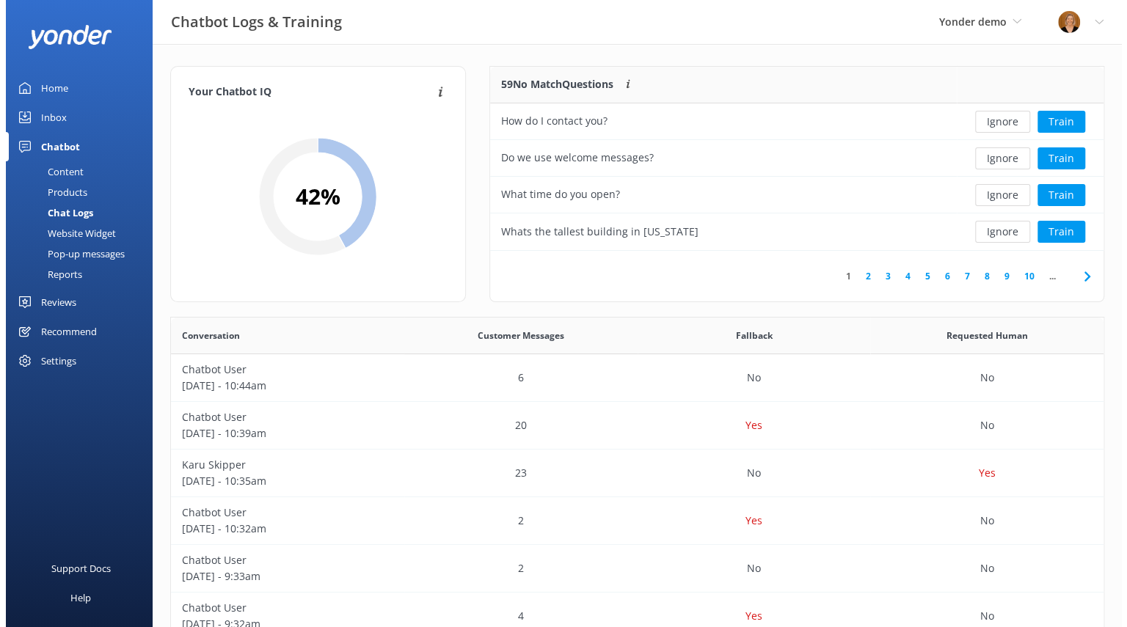
scroll to position [172, 601]
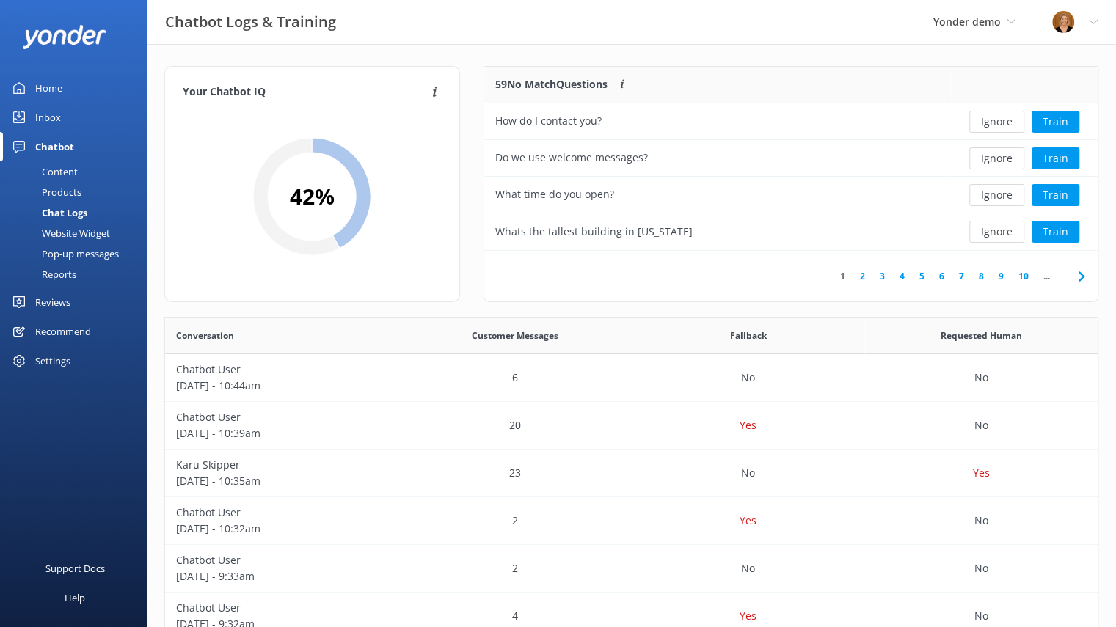
click at [82, 254] on div "Pop-up messages" at bounding box center [64, 254] width 110 height 21
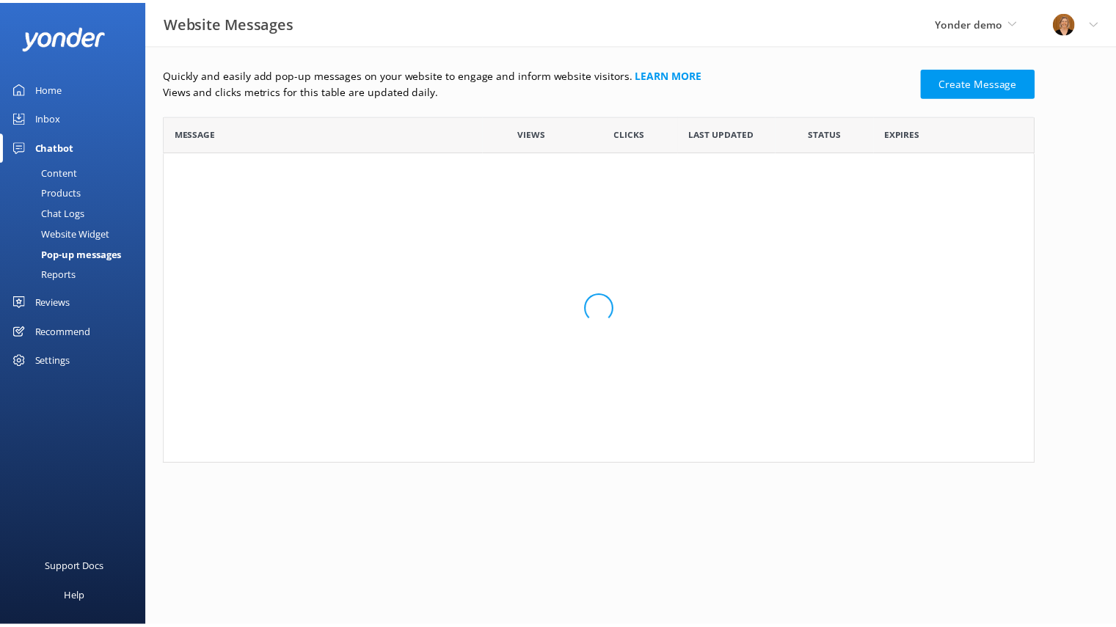
scroll to position [337, 868]
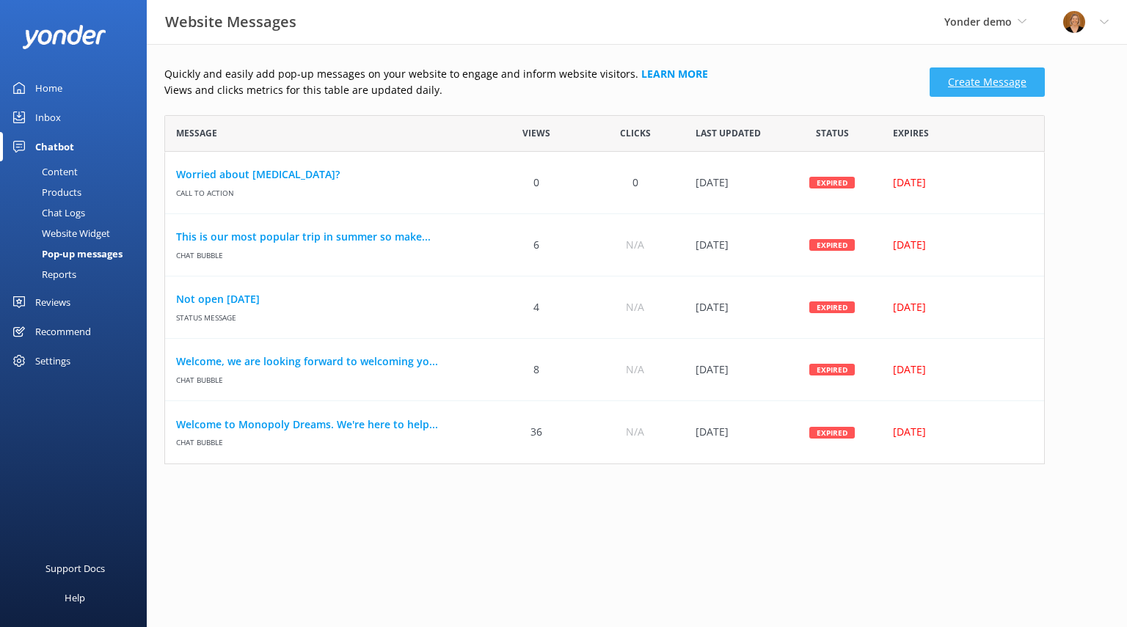
click at [953, 83] on link "Create Message" at bounding box center [986, 81] width 115 height 29
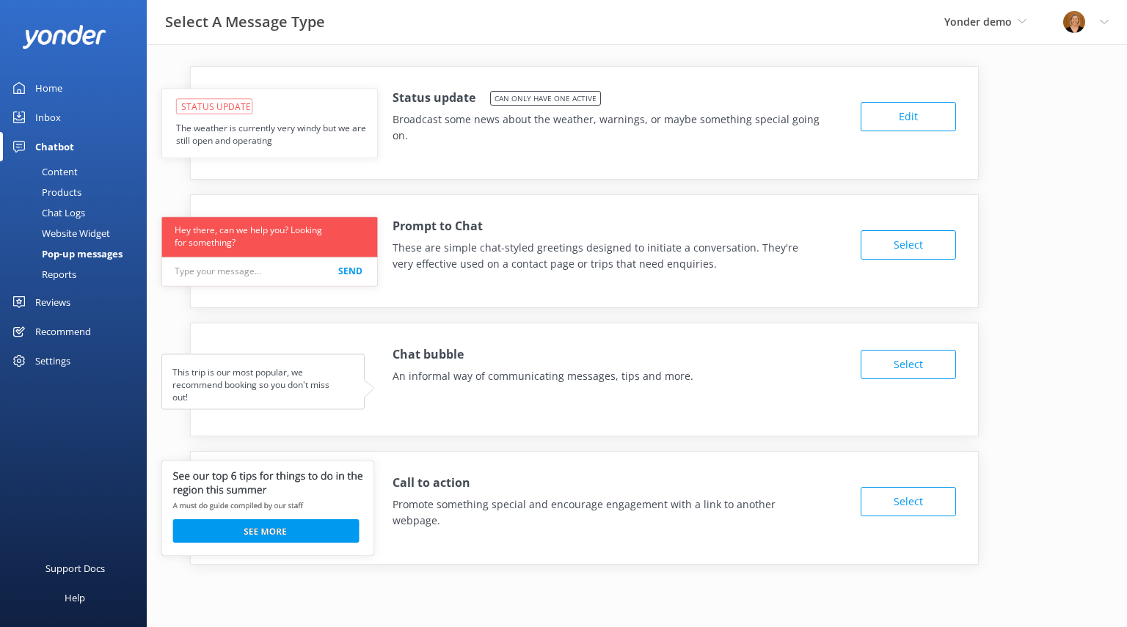
click at [871, 120] on button "Edit" at bounding box center [907, 116] width 95 height 29
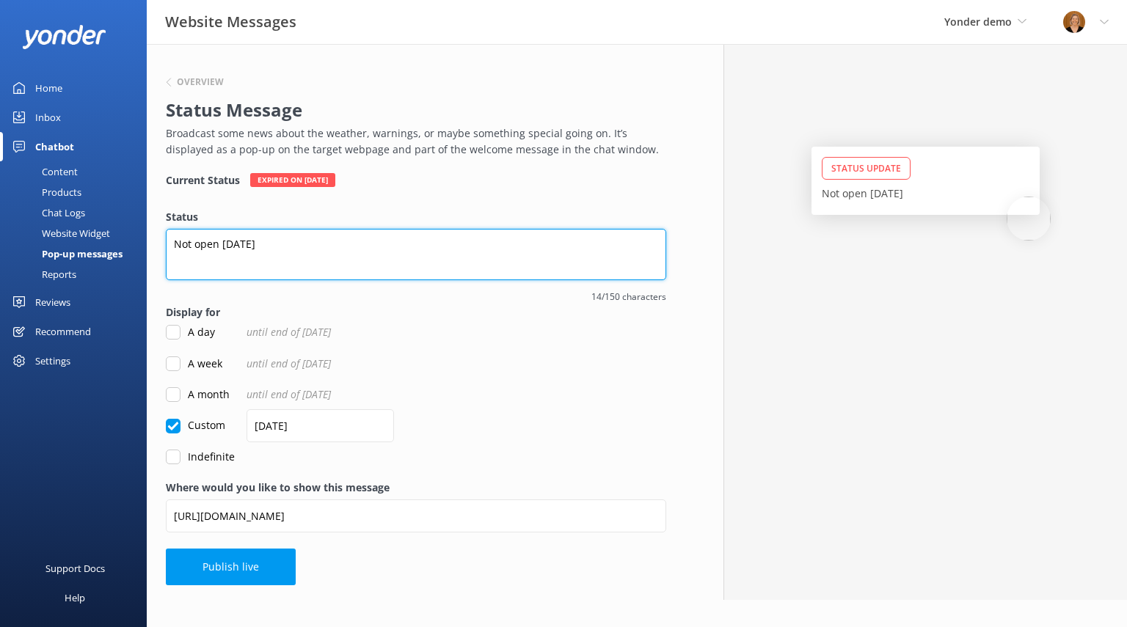
click at [309, 247] on textarea "Not open [DATE]" at bounding box center [416, 254] width 500 height 51
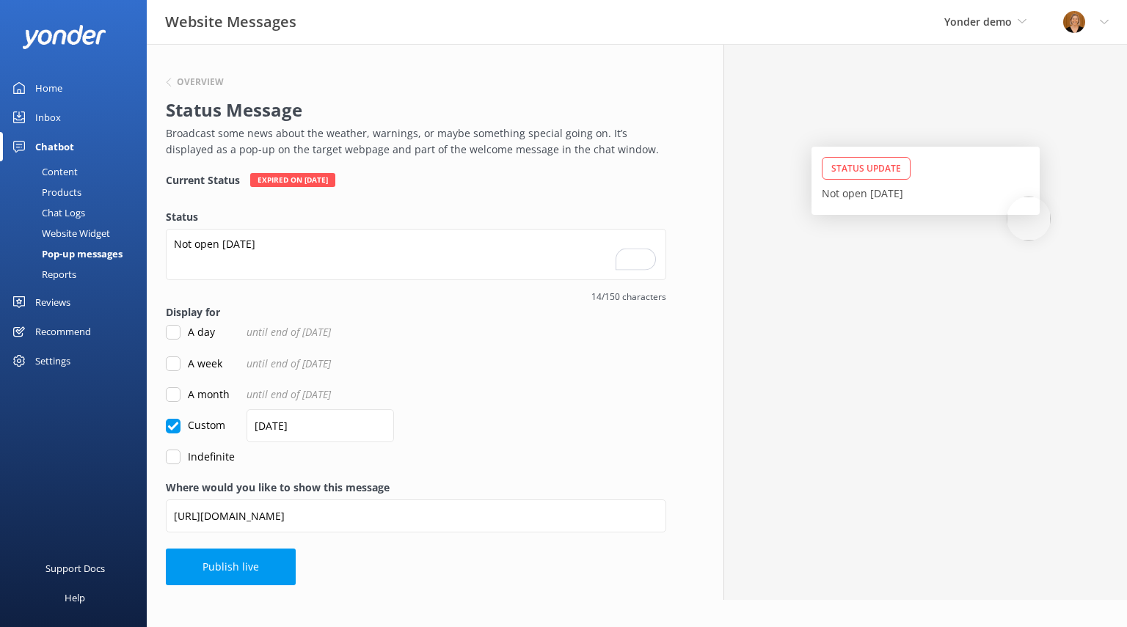
click at [67, 269] on div "Reports" at bounding box center [42, 274] width 67 height 21
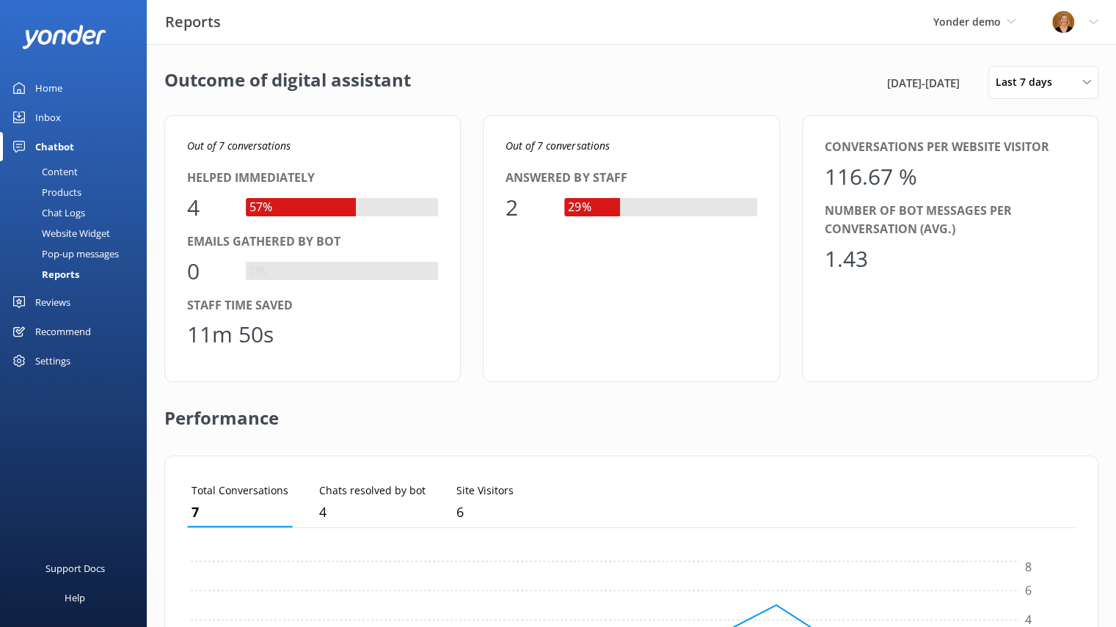
click at [103, 232] on div "Website Widget" at bounding box center [59, 233] width 101 height 21
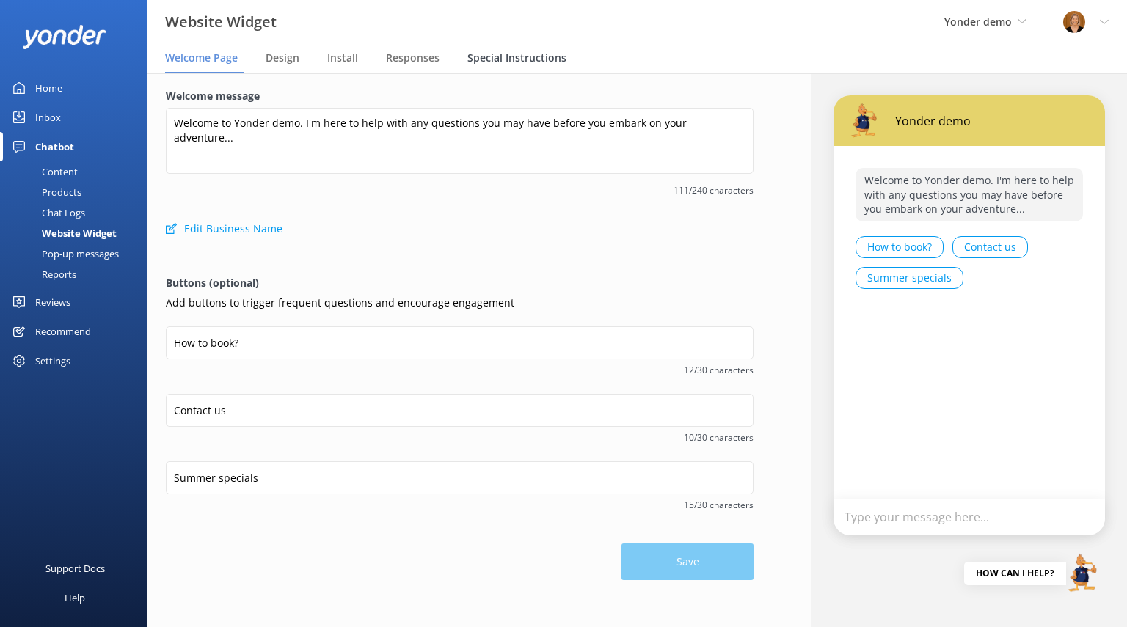
click at [510, 58] on span "Special Instructions" at bounding box center [516, 58] width 99 height 15
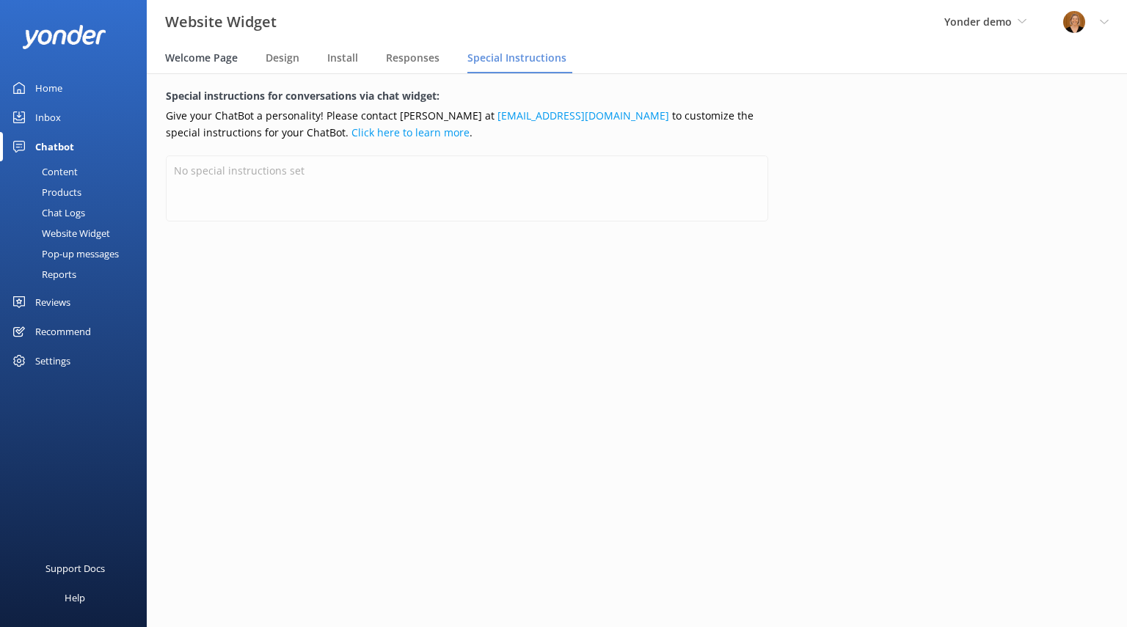
click at [174, 58] on span "Welcome Page" at bounding box center [201, 58] width 73 height 15
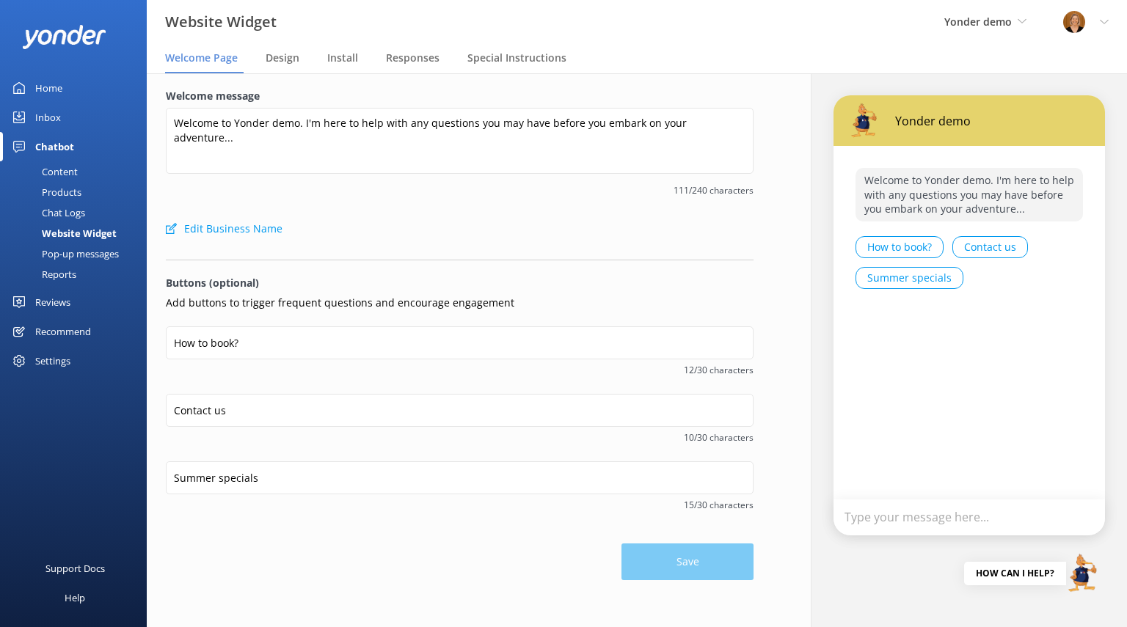
click at [51, 306] on div "Reviews" at bounding box center [52, 302] width 35 height 29
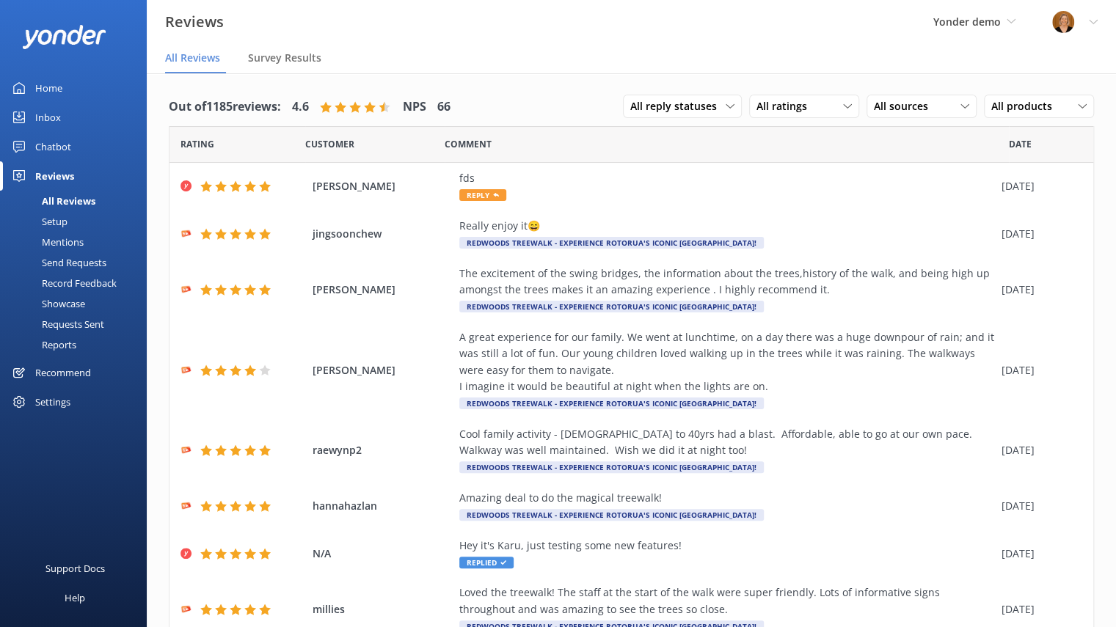
click at [956, 94] on div "All reply statuses All reply statuses Needs a reply Does not need reply All rat…" at bounding box center [858, 107] width 471 height 38
click at [960, 102] on icon at bounding box center [964, 106] width 9 height 9
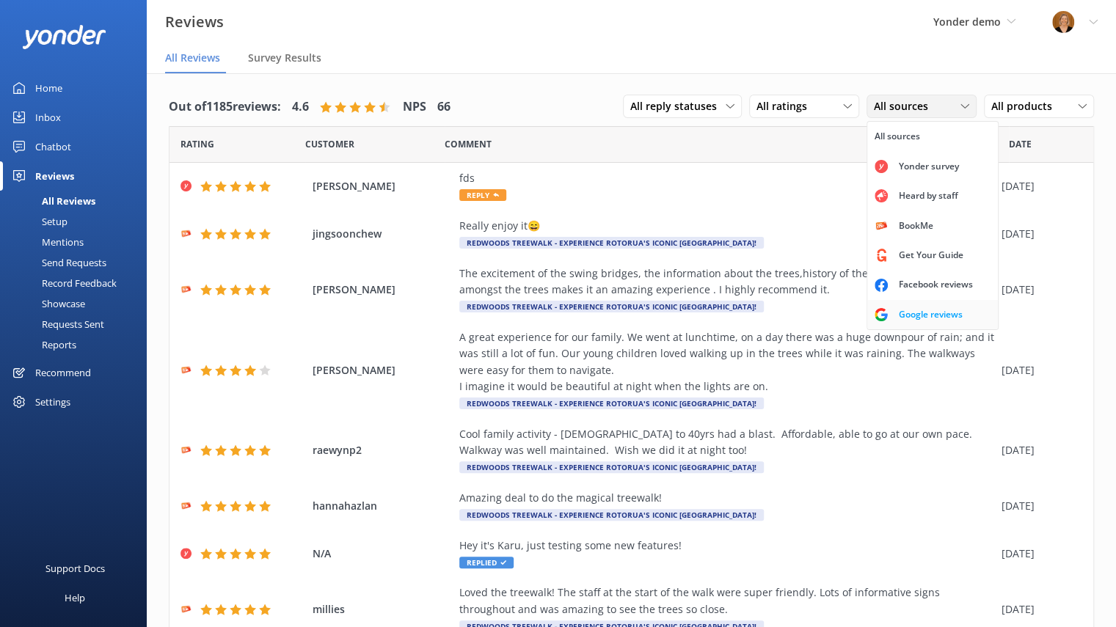
click at [918, 311] on div "Google reviews" at bounding box center [930, 314] width 86 height 15
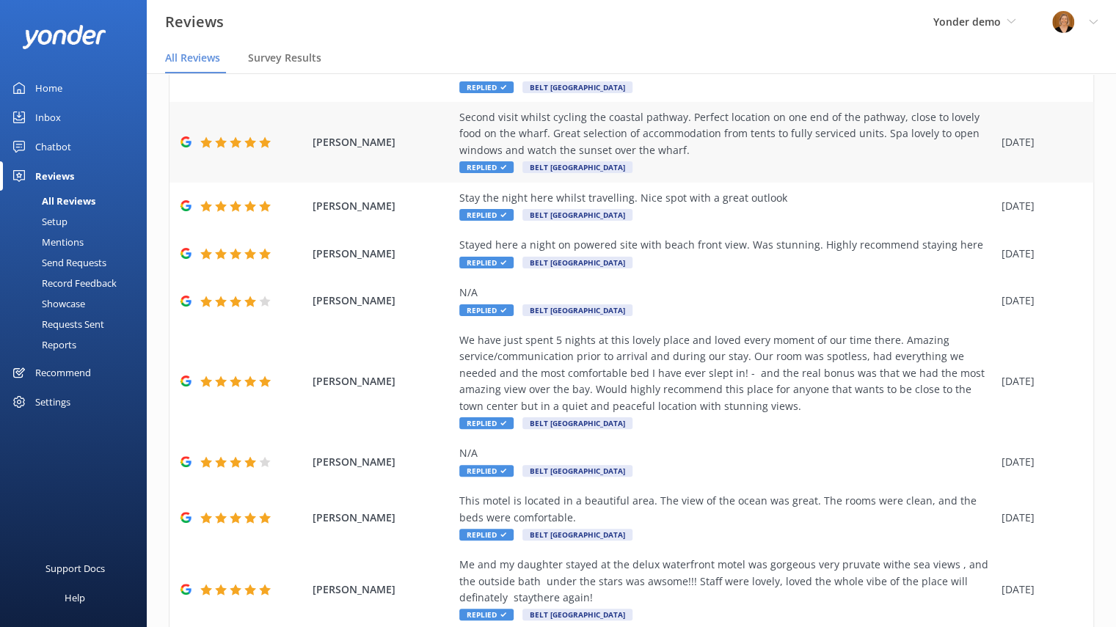
scroll to position [354, 0]
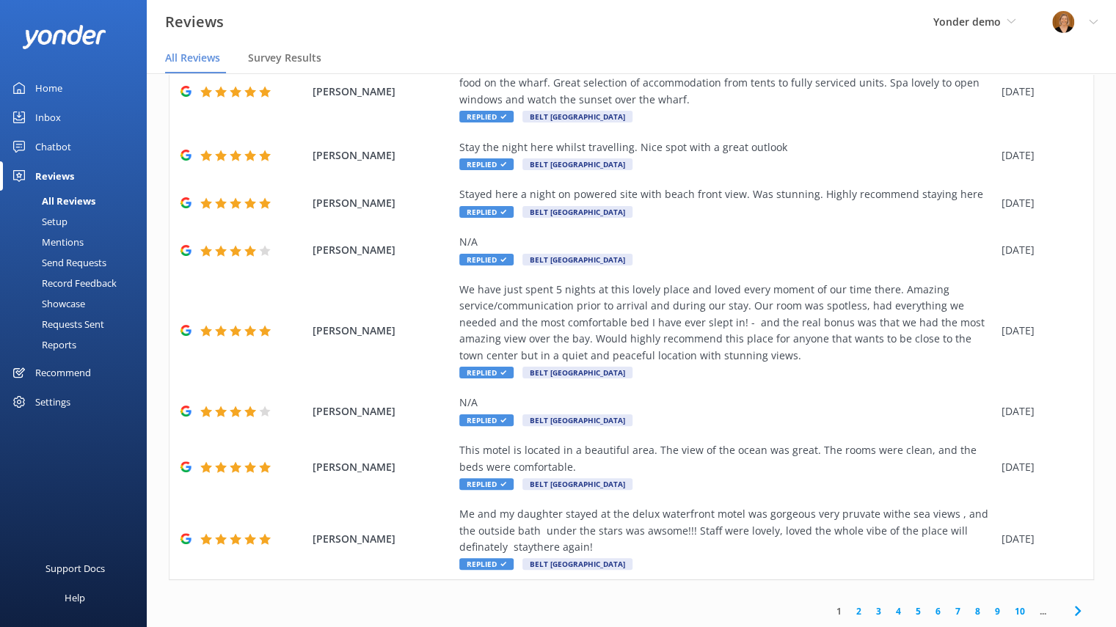
click at [849, 611] on link "2" at bounding box center [859, 611] width 20 height 14
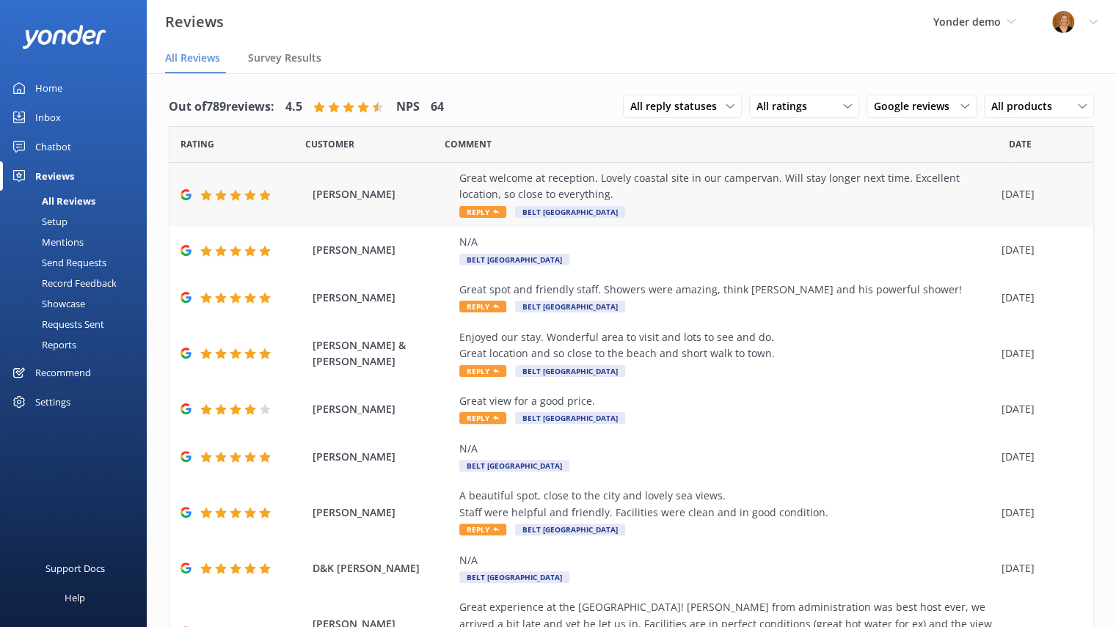
click at [480, 213] on span "Reply" at bounding box center [482, 212] width 47 height 12
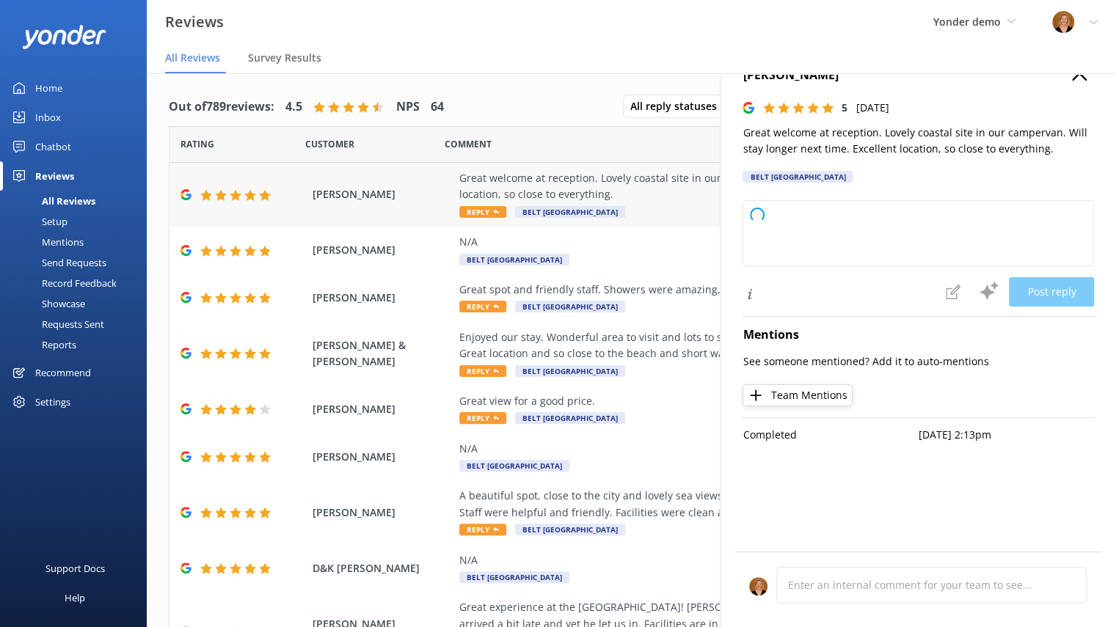
type textarea "Thank you so much for your wonderful review! We're delighted you enjoyed your s…"
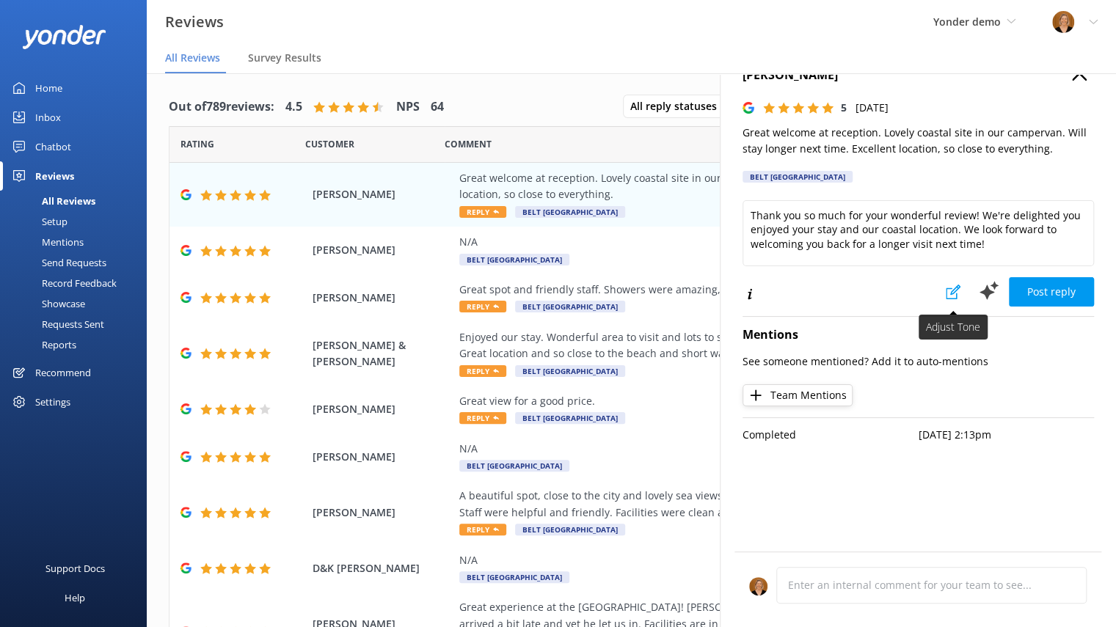
click at [950, 298] on use at bounding box center [952, 292] width 15 height 15
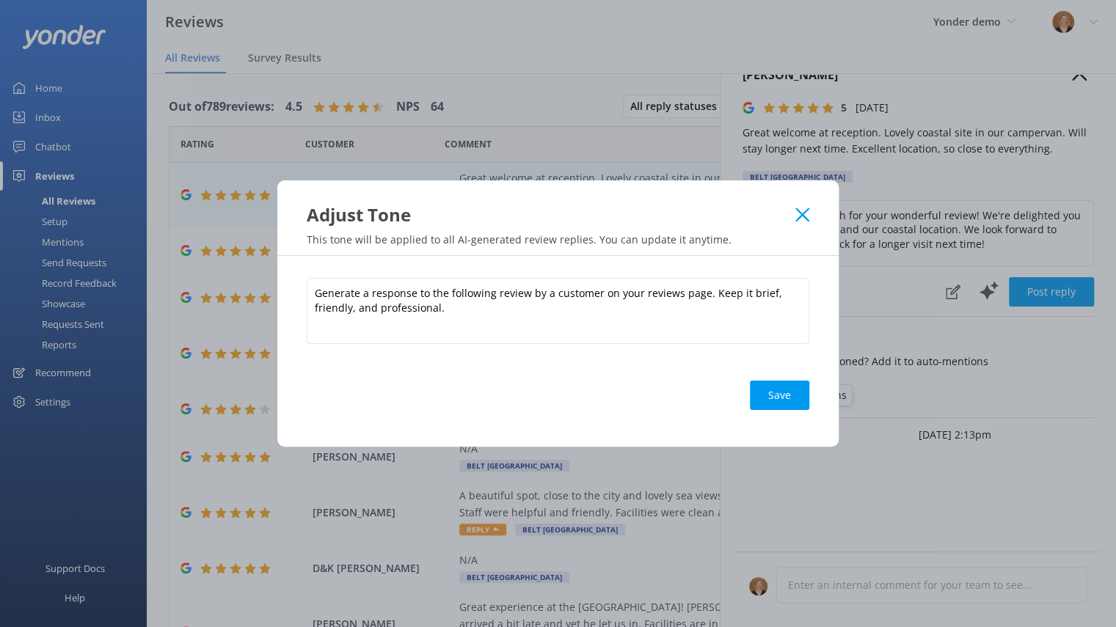
click at [799, 217] on use at bounding box center [802, 215] width 14 height 14
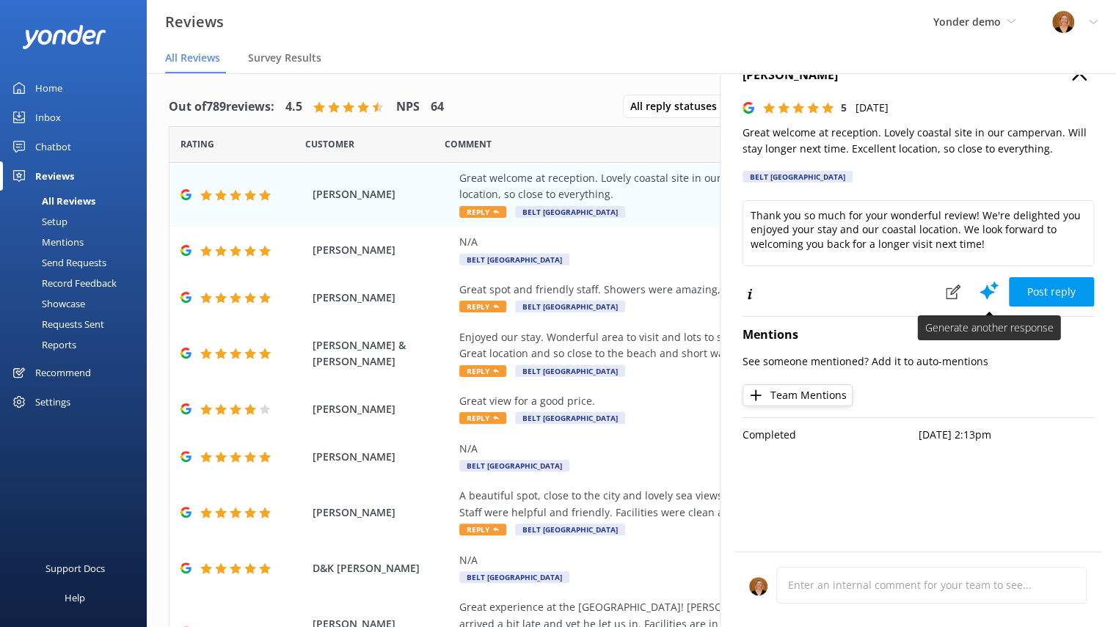
click at [987, 285] on use at bounding box center [988, 291] width 19 height 18
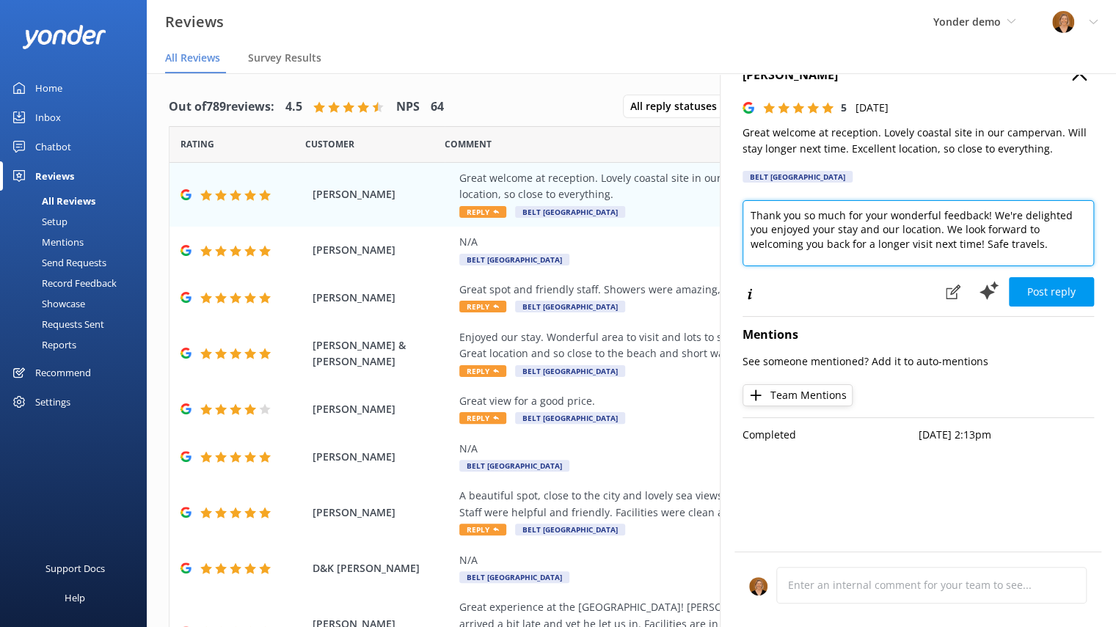
click at [987, 252] on textarea "Thank you so much for your wonderful feedback! We're delighted you enjoyed your…" at bounding box center [917, 233] width 351 height 66
type textarea "Thank you so much for your wonderful feedback! We're delighted you enjoyed your…"
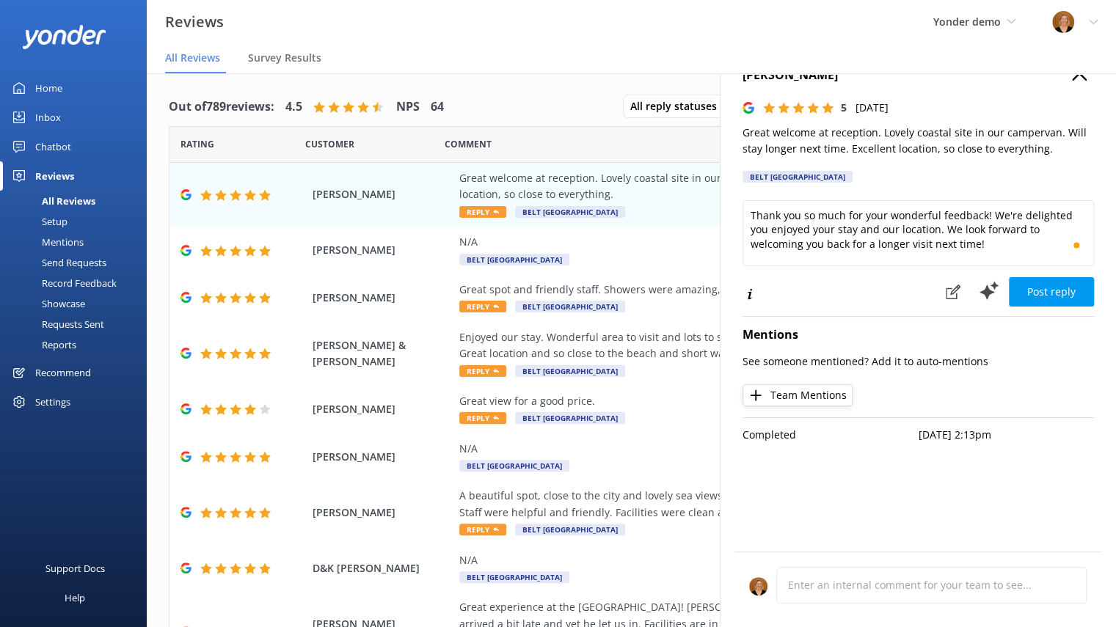
click at [1075, 77] on use "button" at bounding box center [1079, 73] width 15 height 15
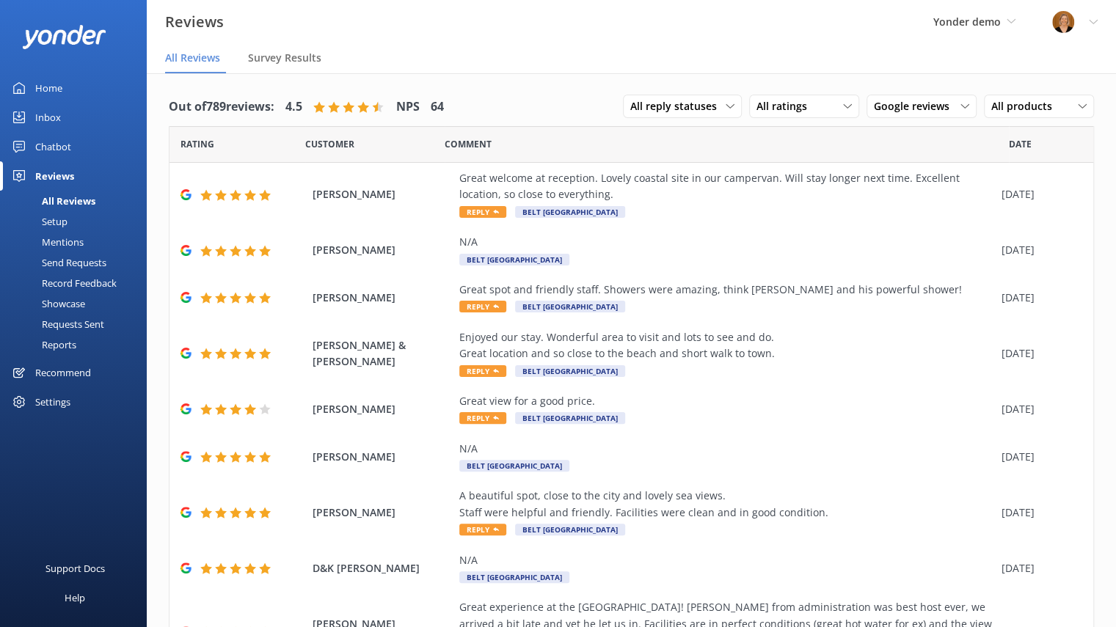
click at [79, 244] on div "Mentions" at bounding box center [46, 242] width 75 height 21
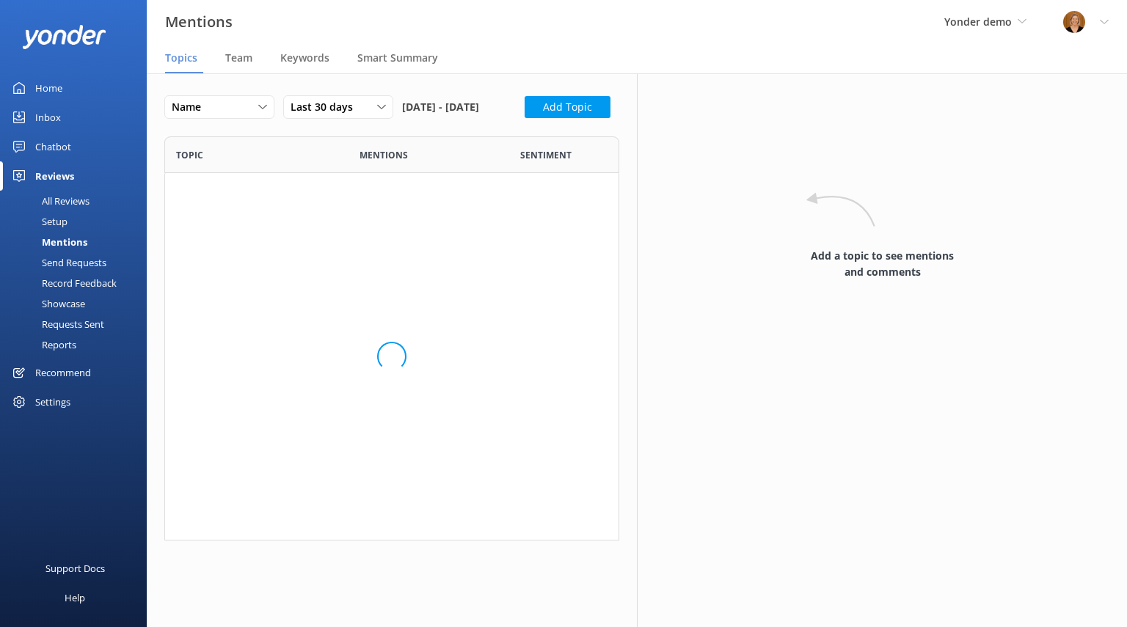
scroll to position [730, 432]
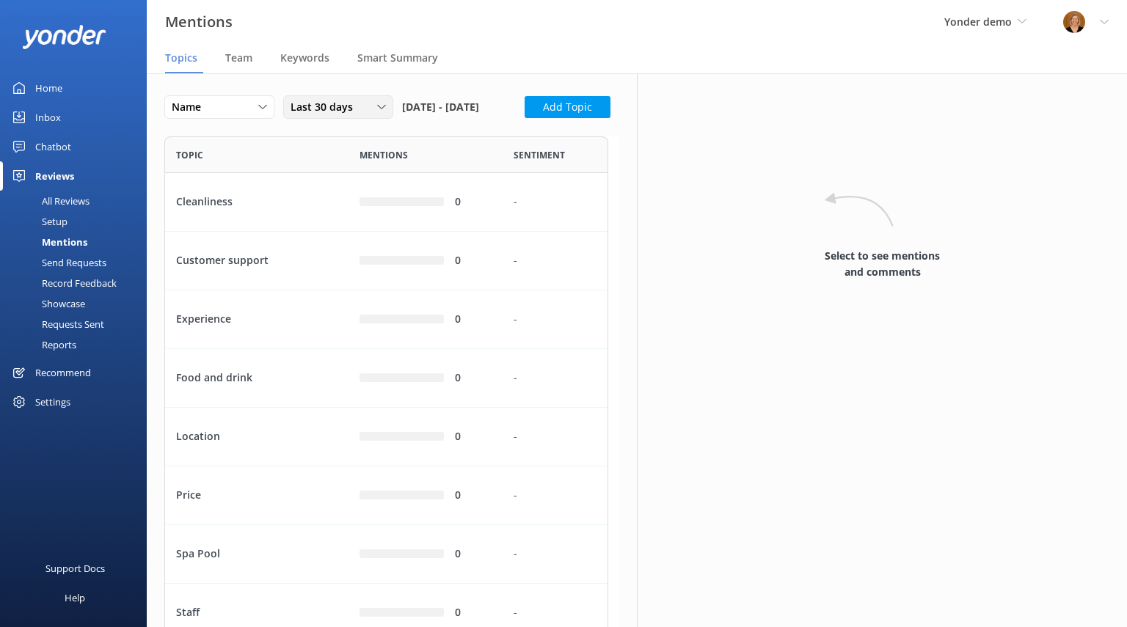
click at [382, 112] on div "Last 30 days" at bounding box center [338, 107] width 103 height 16
click at [353, 227] on link "Last 180 days" at bounding box center [349, 226] width 131 height 29
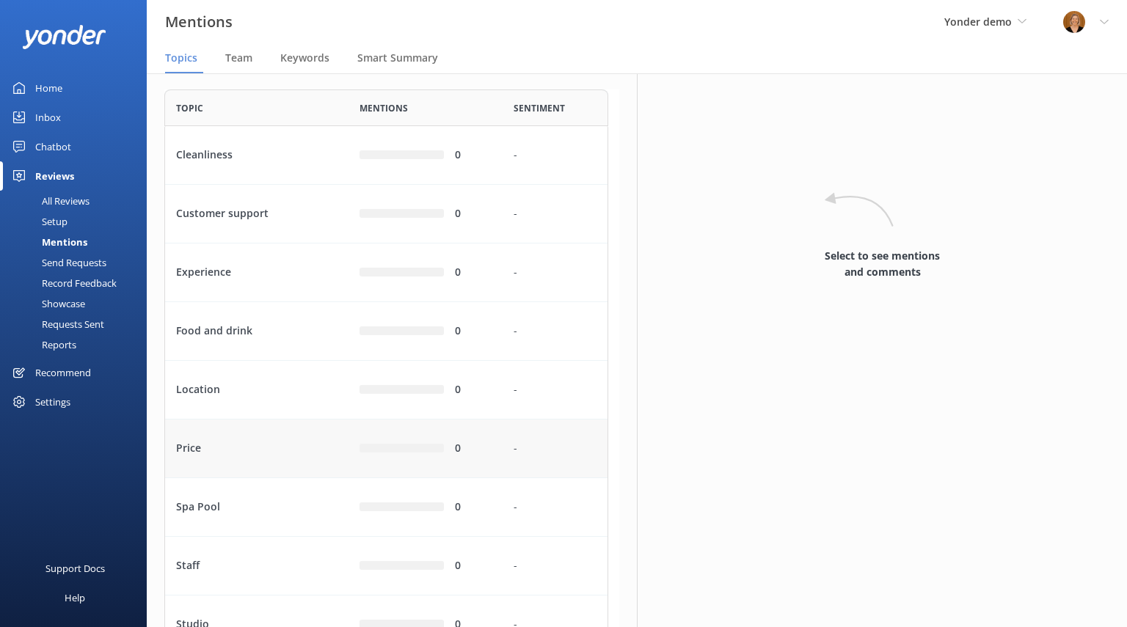
scroll to position [45, 0]
click at [255, 183] on div "Cleanliness" at bounding box center [256, 157] width 183 height 59
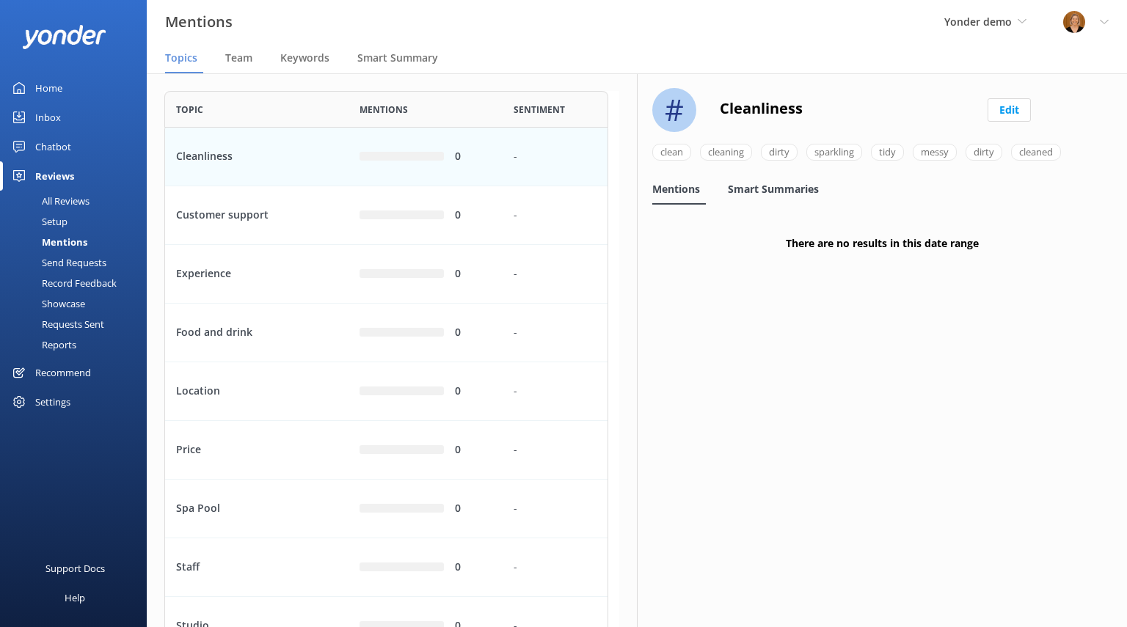
click at [775, 191] on span "Smart Summaries" at bounding box center [773, 189] width 91 height 15
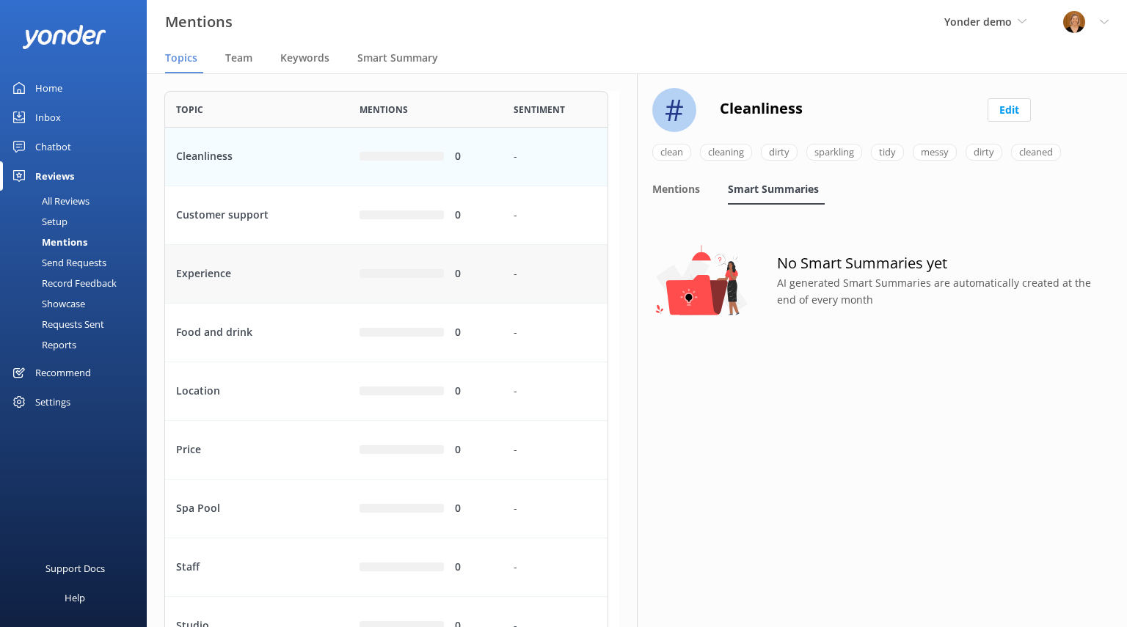
click at [221, 304] on div "Experience" at bounding box center [256, 274] width 183 height 59
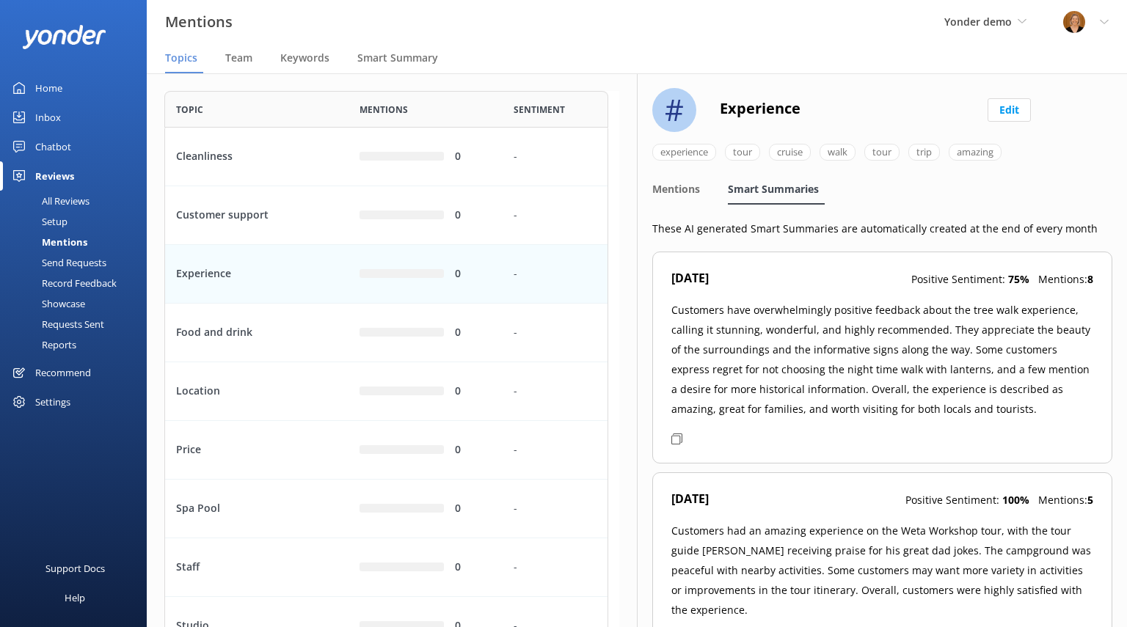
click at [89, 266] on div "Send Requests" at bounding box center [58, 262] width 98 height 21
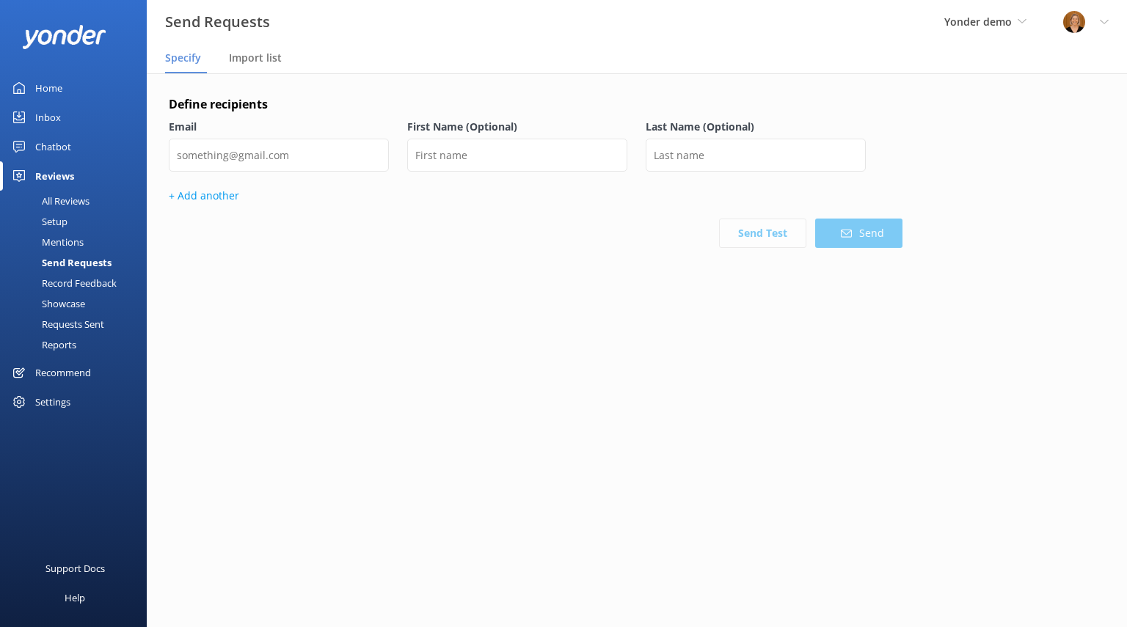
click at [57, 220] on div "Setup" at bounding box center [38, 221] width 59 height 21
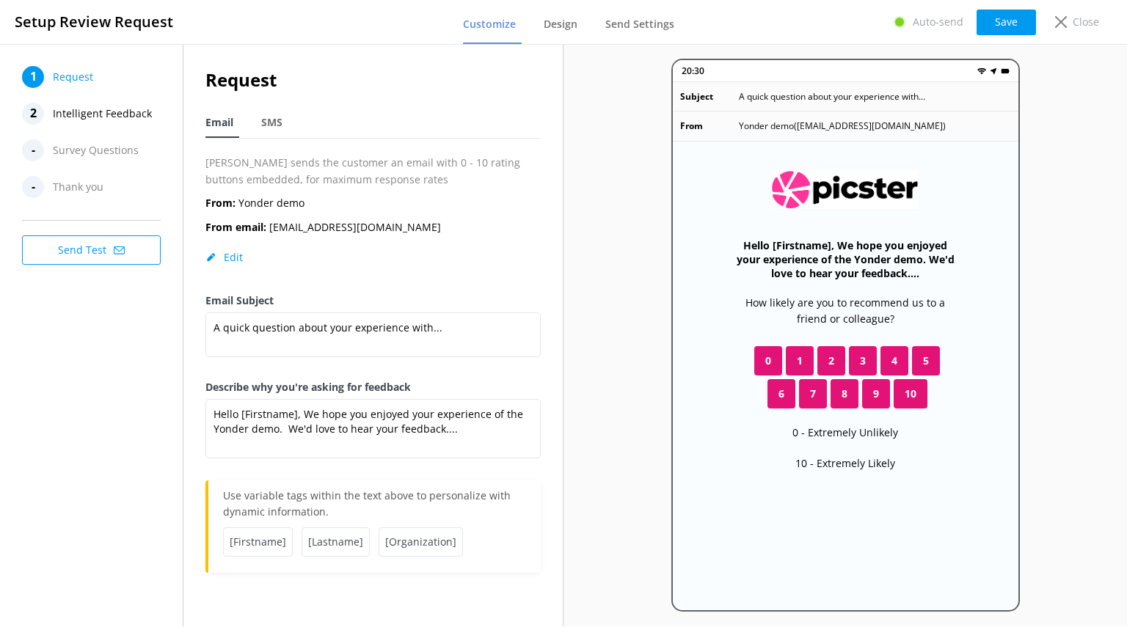
click at [122, 109] on span "Intelligent Feedback" at bounding box center [102, 114] width 99 height 22
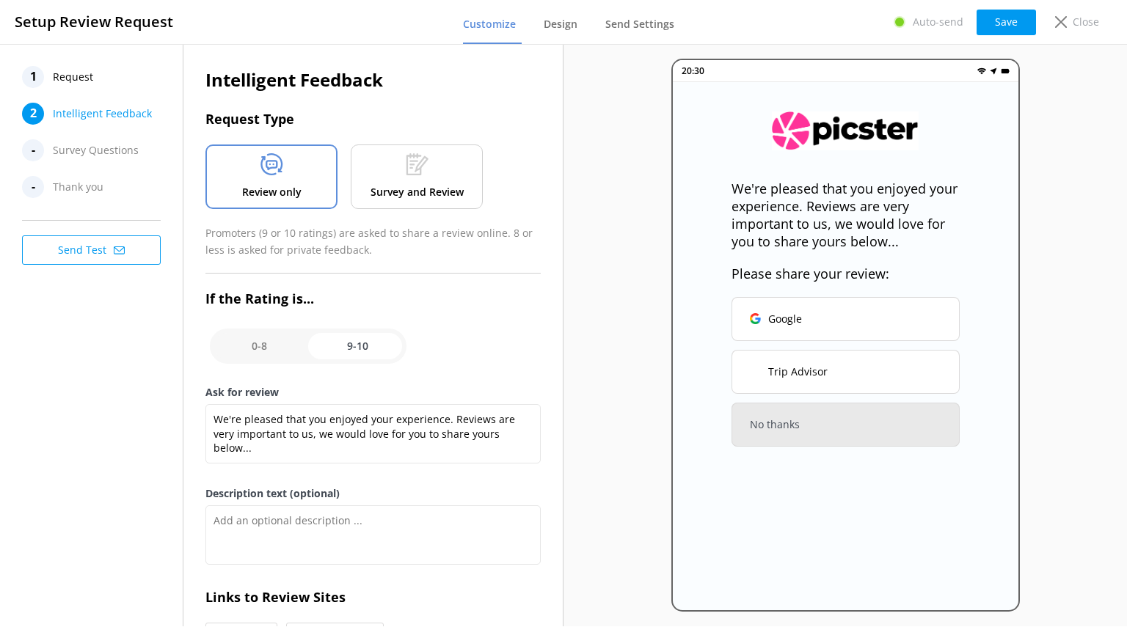
click at [260, 347] on input "checkbox" at bounding box center [308, 346] width 197 height 35
checkbox input "false"
type textarea "We would love to hear your feedback so that we can ensure that your next experi…"
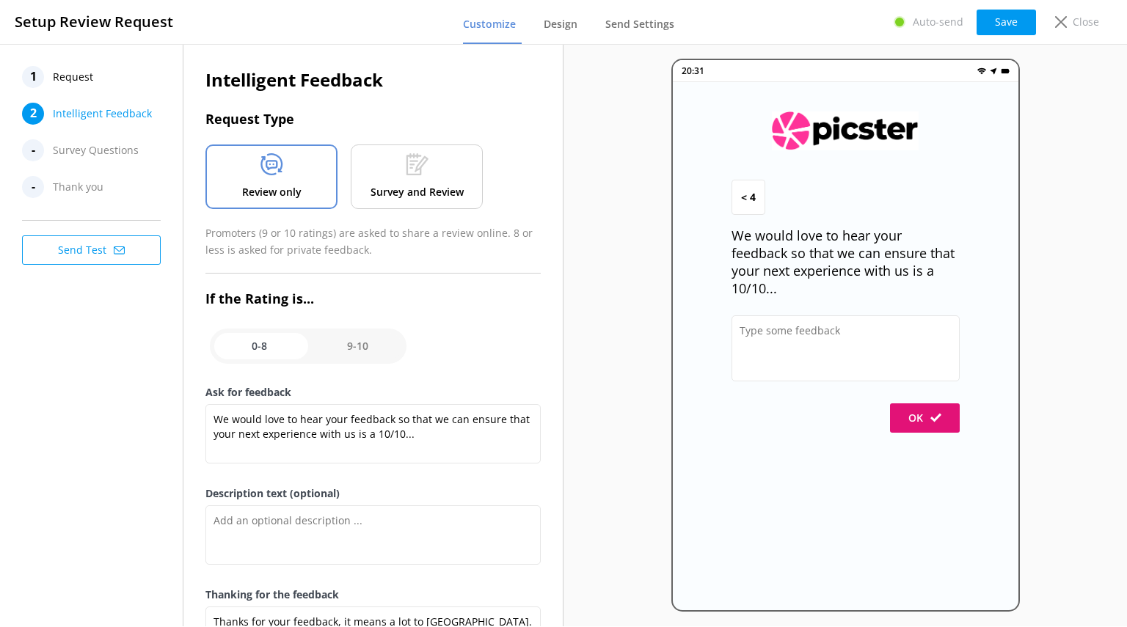
click at [368, 334] on input "checkbox" at bounding box center [308, 346] width 197 height 35
checkbox input "true"
type textarea "We're pleased that you enjoyed your experience. Reviews are very important to u…"
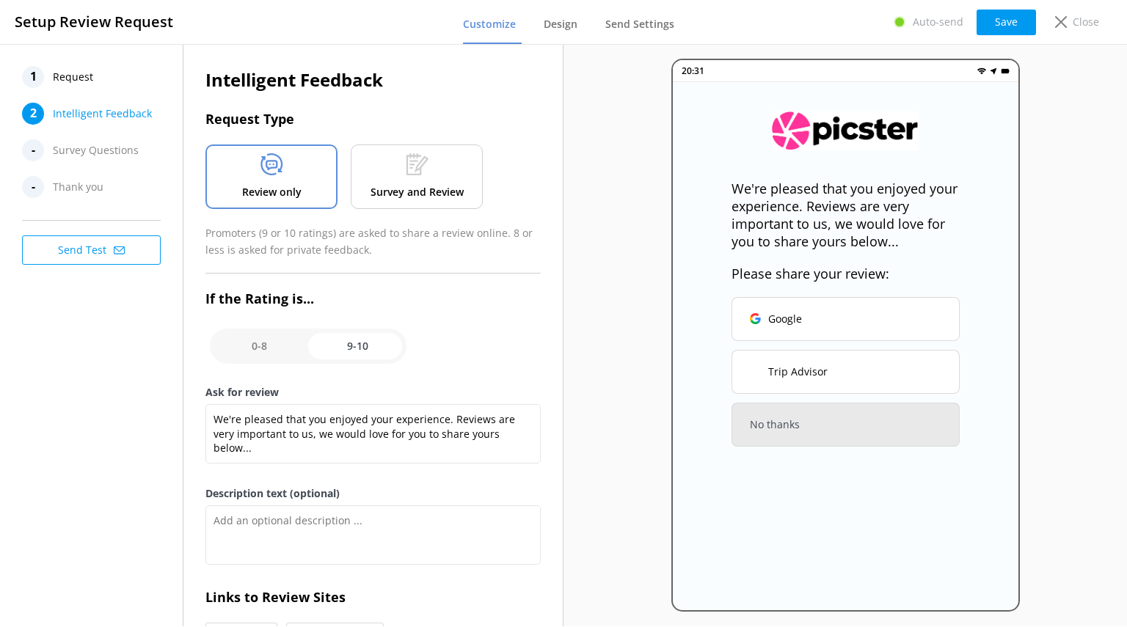
click at [56, 76] on span "Request" at bounding box center [73, 77] width 40 height 22
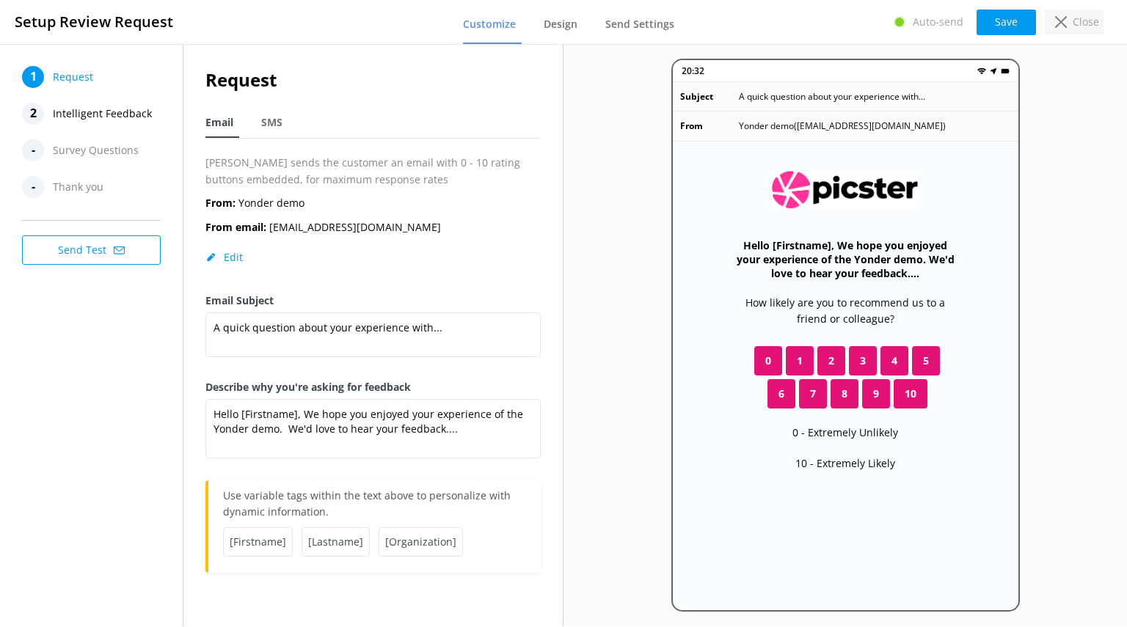
click at [1068, 23] on div "Close" at bounding box center [1073, 22] width 59 height 25
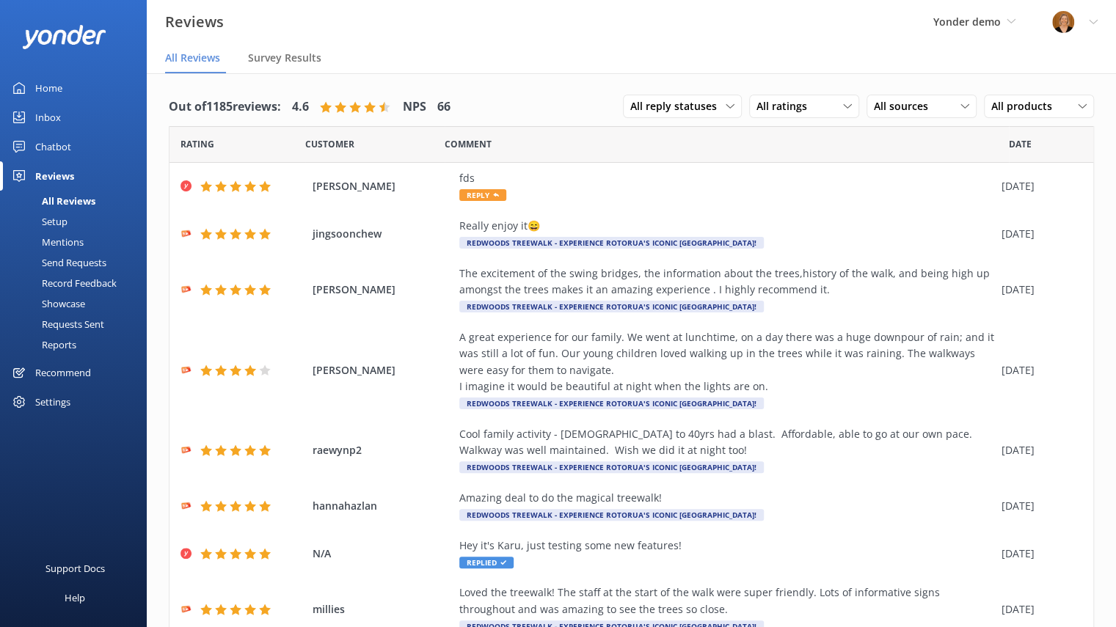
click at [76, 244] on div "Mentions" at bounding box center [46, 242] width 75 height 21
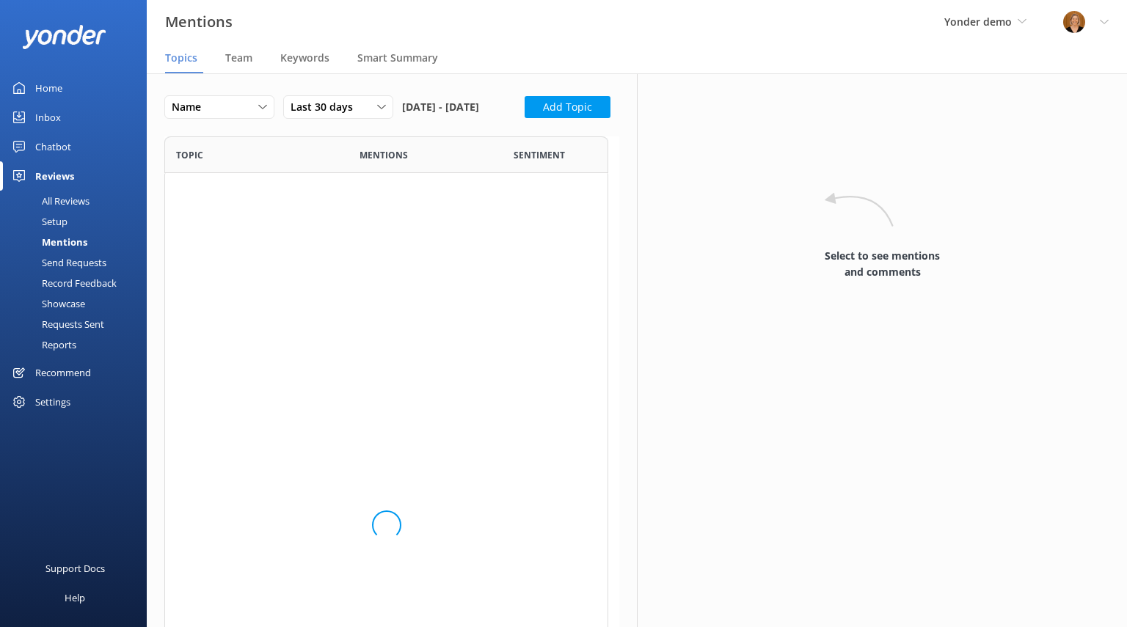
scroll to position [730, 432]
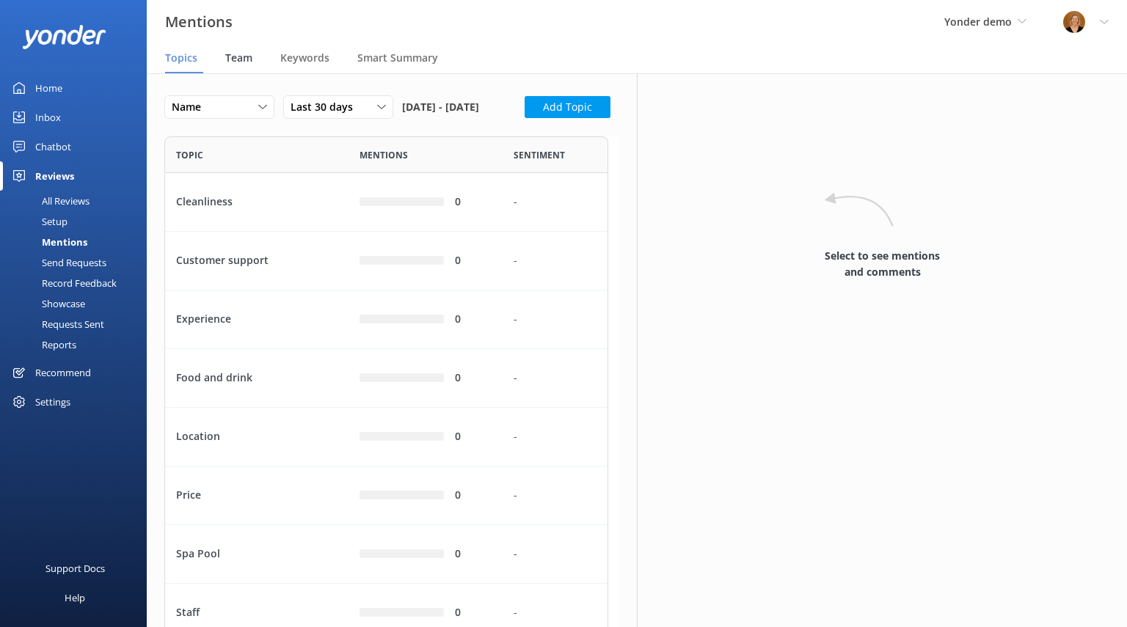
click at [242, 58] on span "Team" at bounding box center [238, 58] width 27 height 15
